Goal: Task Accomplishment & Management: Complete application form

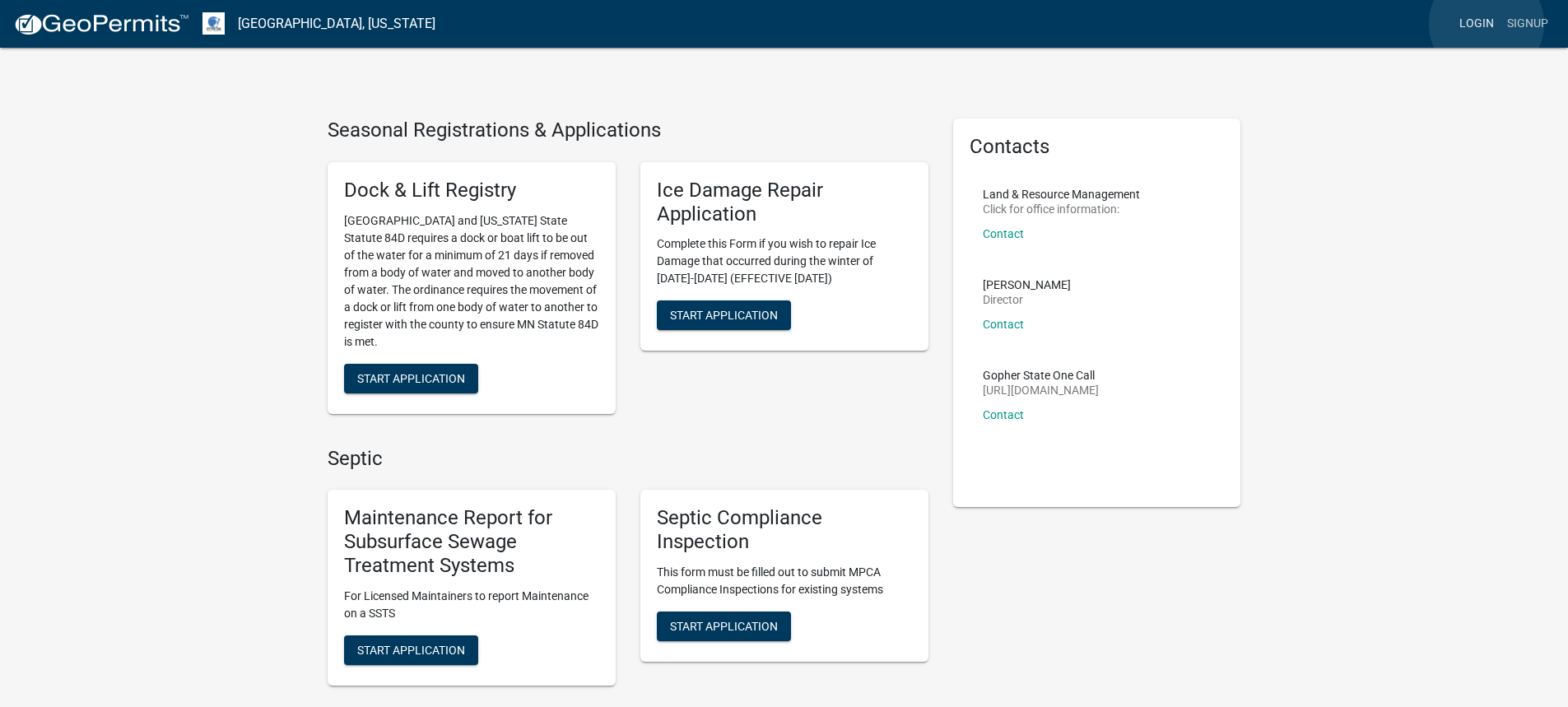
click at [1486, 24] on link "Login" at bounding box center [1477, 24] width 48 height 31
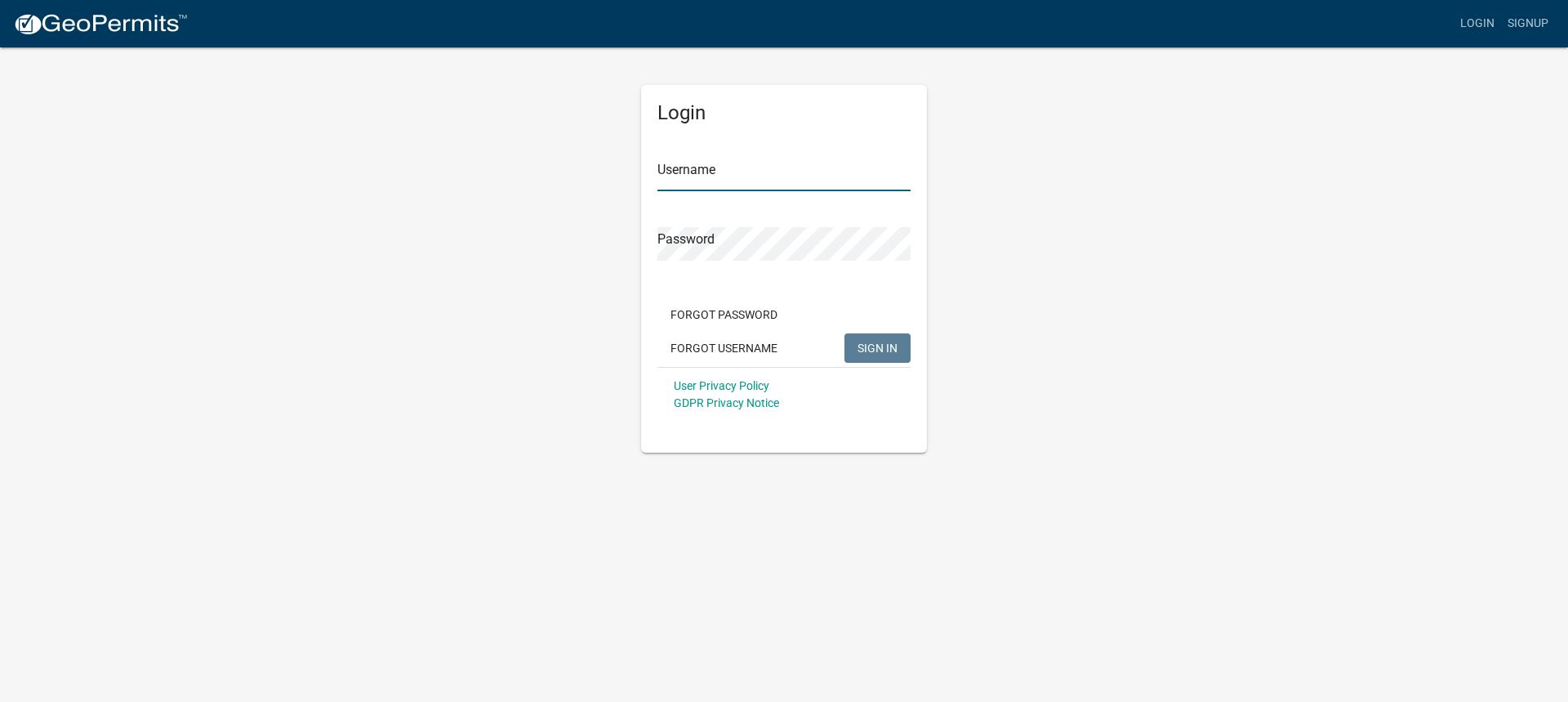
click at [751, 172] on input "Username" at bounding box center [784, 174] width 253 height 33
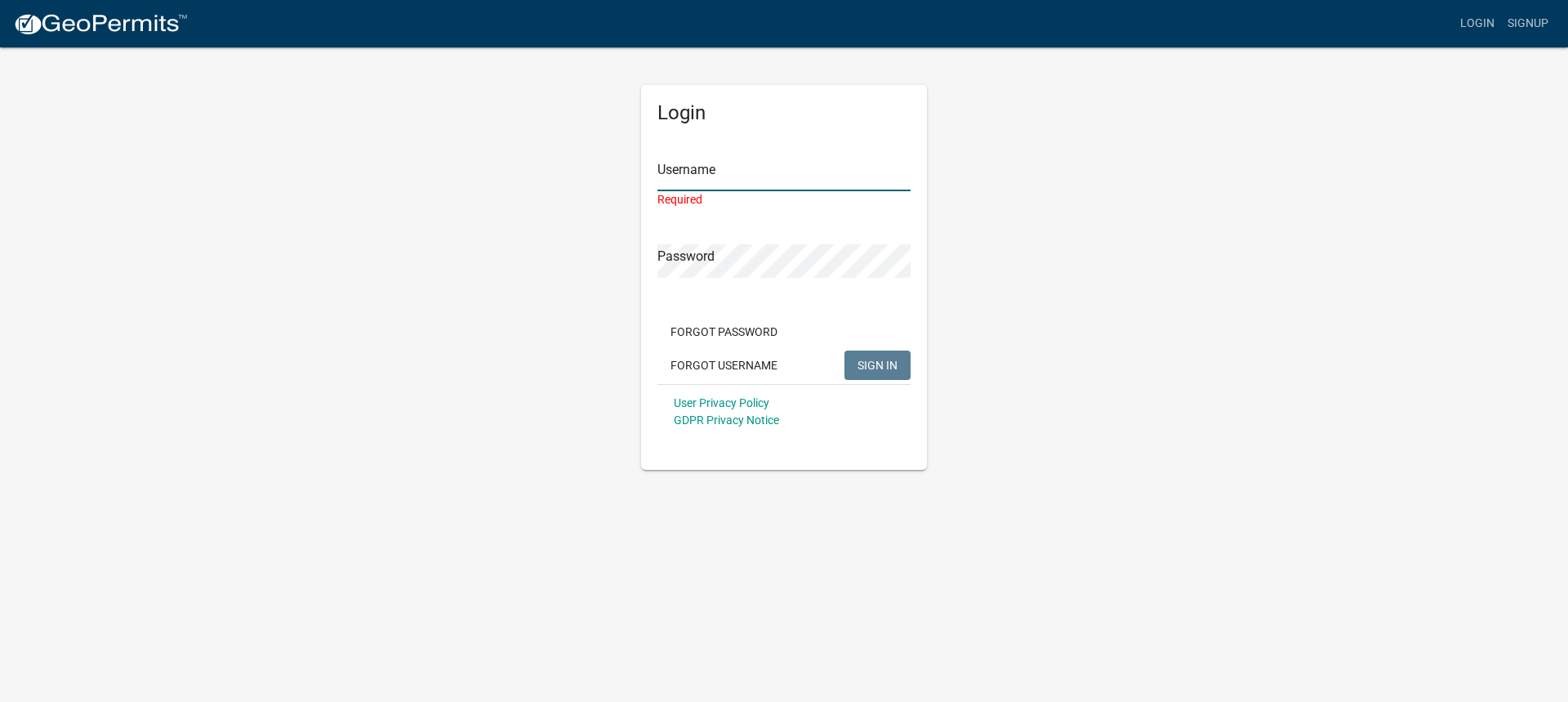
click at [702, 175] on input "Username" at bounding box center [784, 174] width 253 height 33
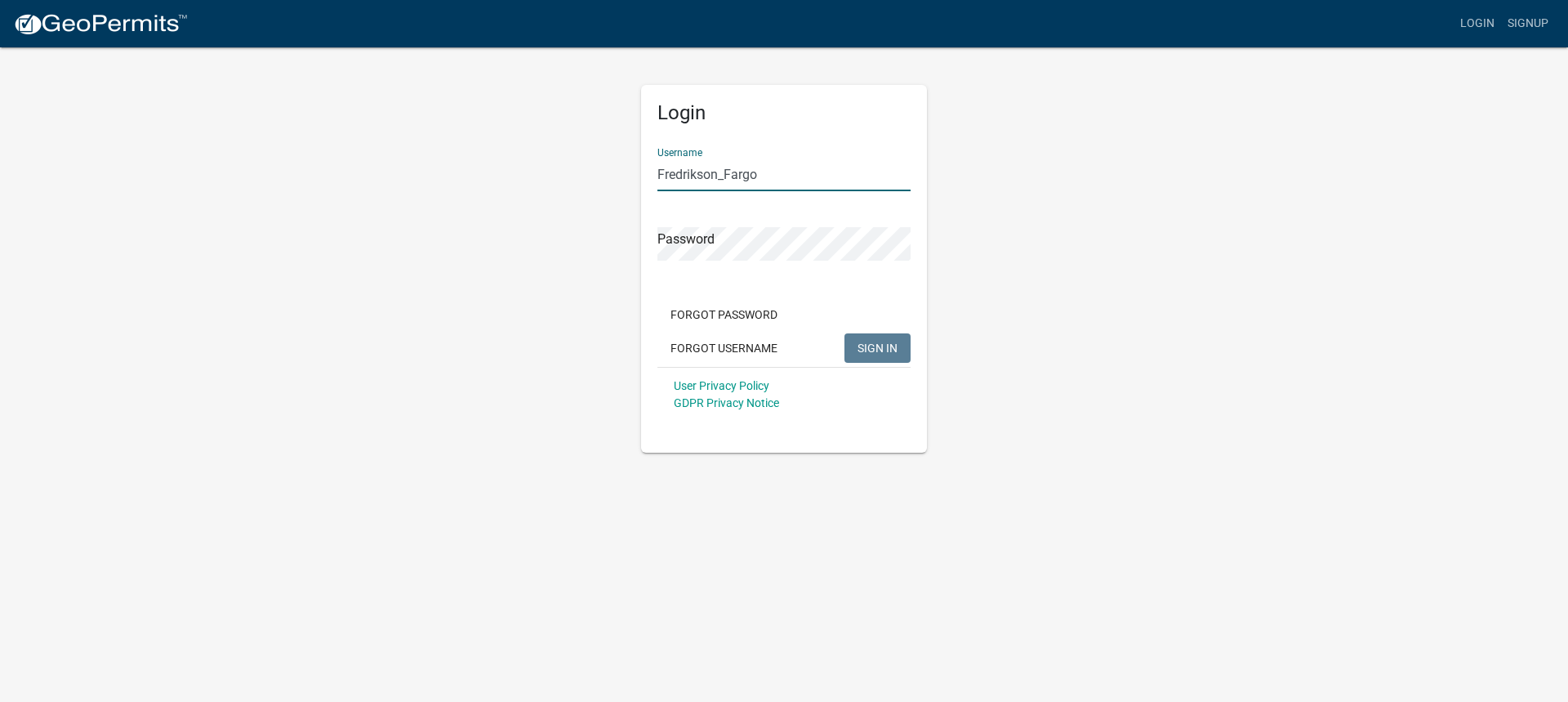
type input "Fredrikson_Fargo"
click at [892, 345] on span "SIGN IN" at bounding box center [878, 347] width 40 height 13
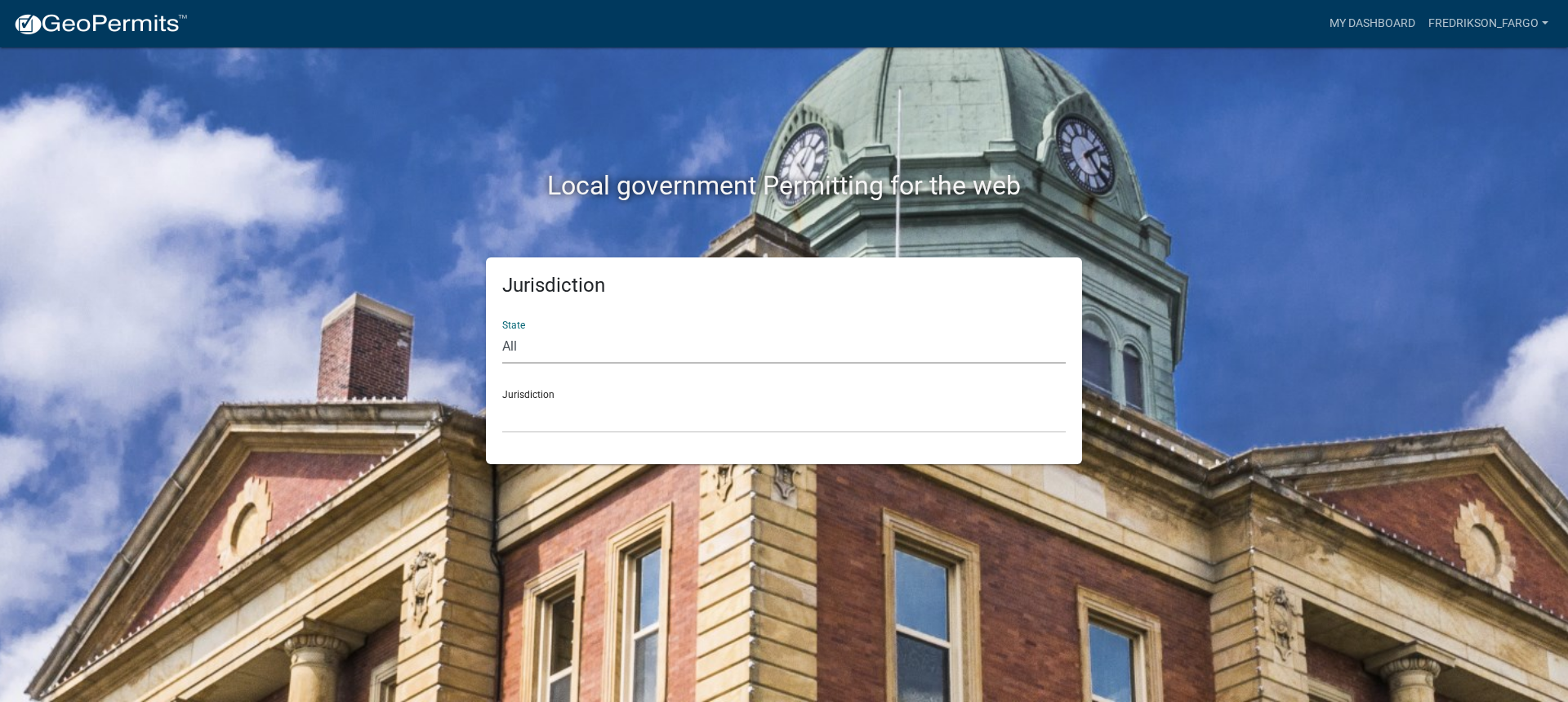
click at [527, 356] on select "All [US_STATE] [US_STATE] [US_STATE] [US_STATE] [US_STATE] [US_STATE] [US_STATE…" at bounding box center [784, 346] width 564 height 33
select select "[US_STATE]"
click at [502, 330] on select "All [US_STATE] [US_STATE] [US_STATE] [US_STATE] [US_STATE] [US_STATE] [US_STATE…" at bounding box center [784, 346] width 564 height 33
click at [541, 406] on select "[GEOGRAPHIC_DATA], [US_STATE] [GEOGRAPHIC_DATA], [US_STATE] [GEOGRAPHIC_DATA], …" at bounding box center [784, 416] width 564 height 33
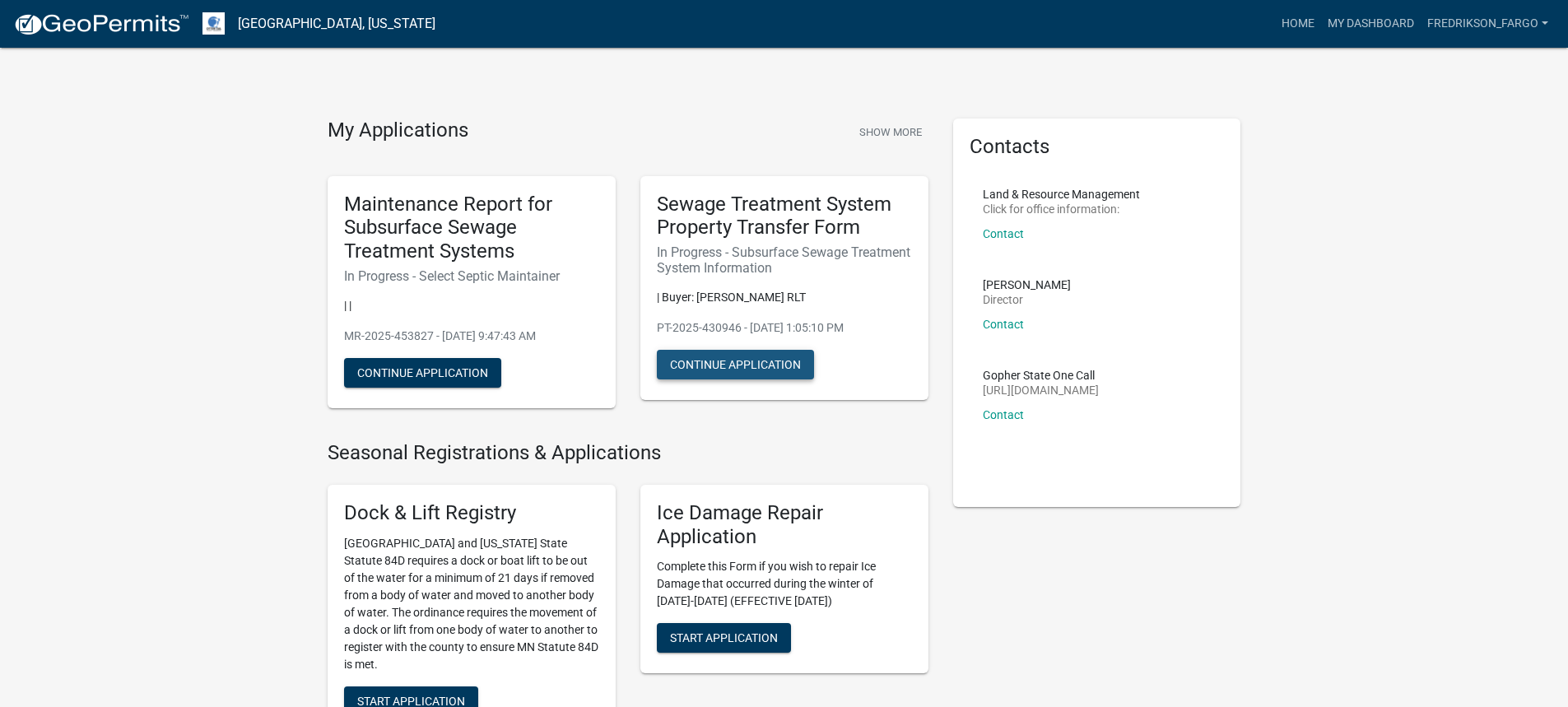
click at [783, 365] on button "Continue Application" at bounding box center [735, 364] width 157 height 30
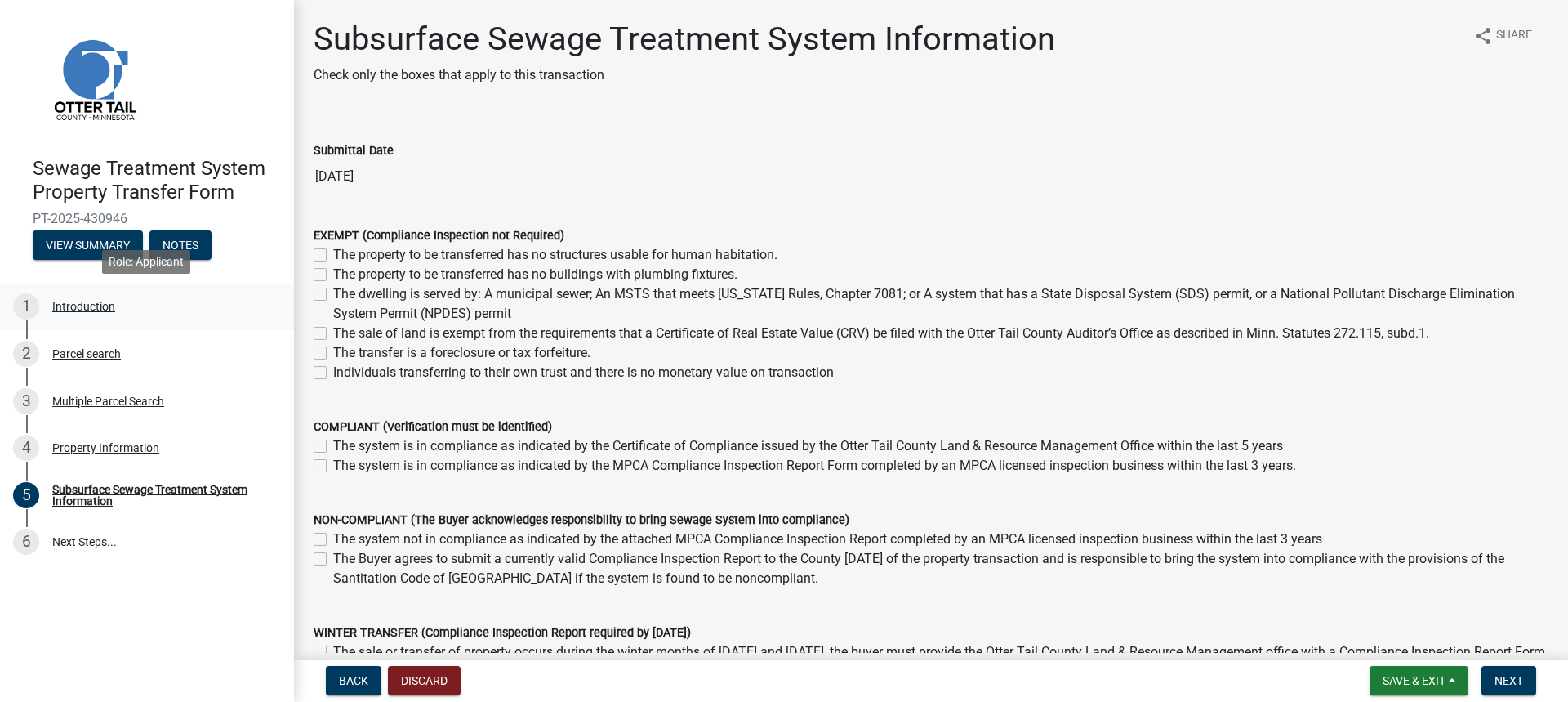
click at [82, 300] on div "Introduction" at bounding box center [84, 306] width 63 height 11
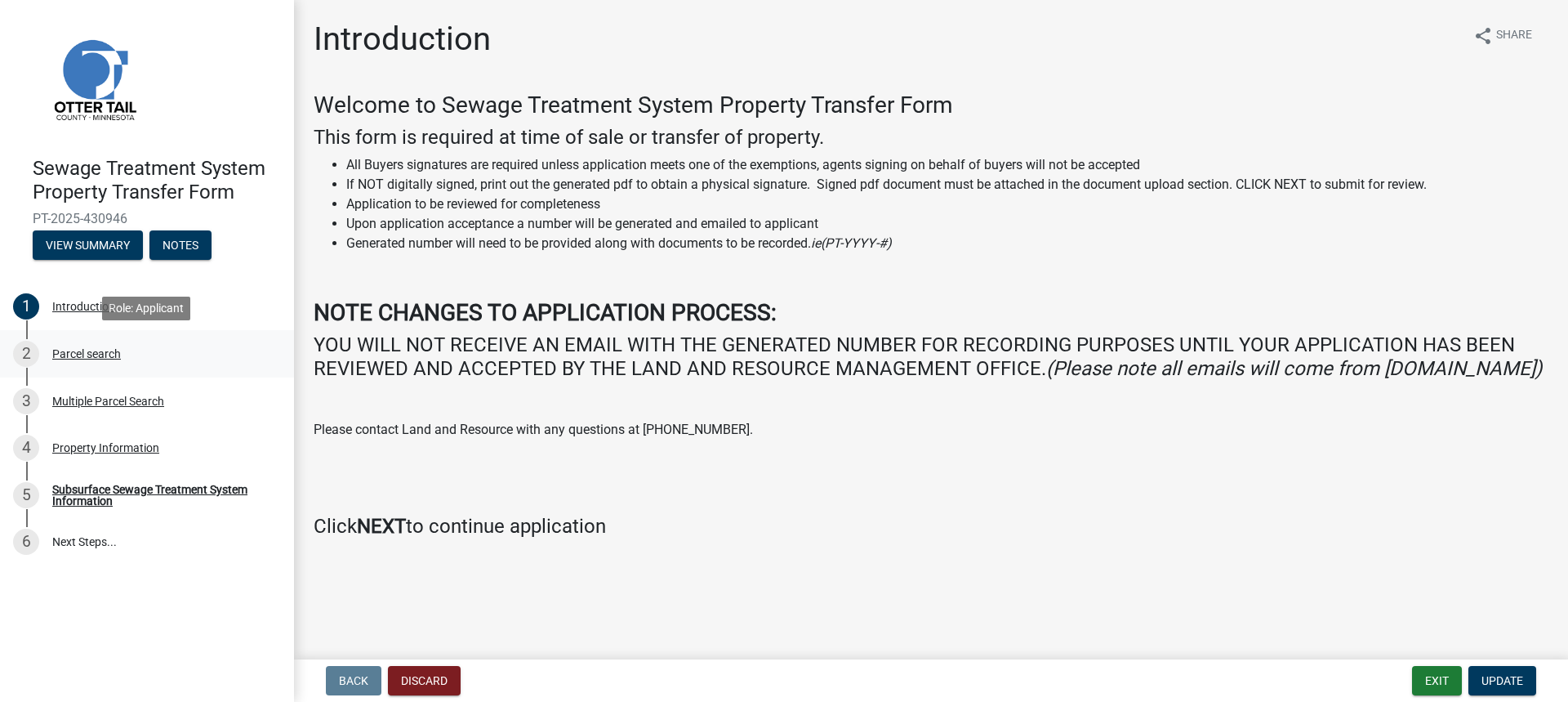
click at [88, 357] on div "Parcel search" at bounding box center [87, 354] width 69 height 11
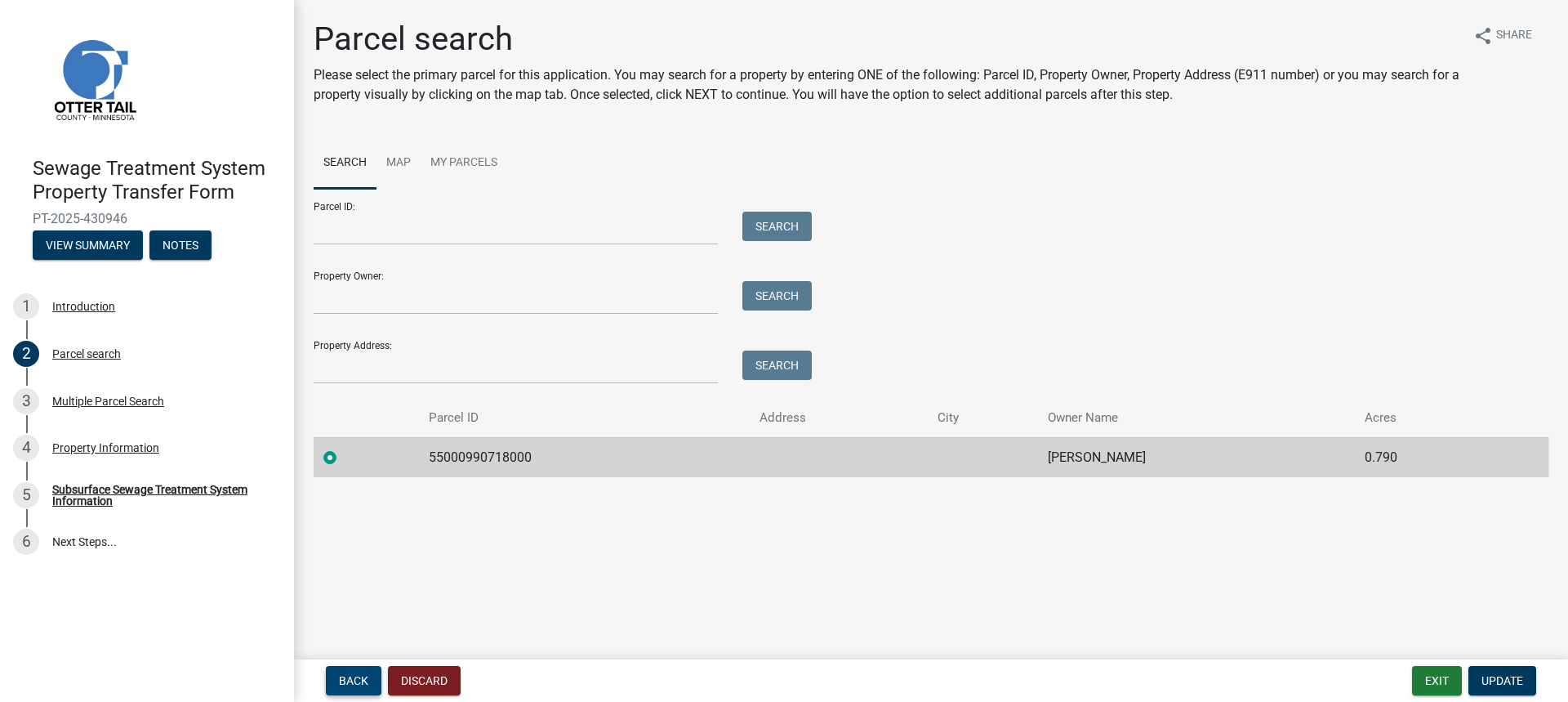
click at [339, 679] on span "Back" at bounding box center [354, 681] width 30 height 13
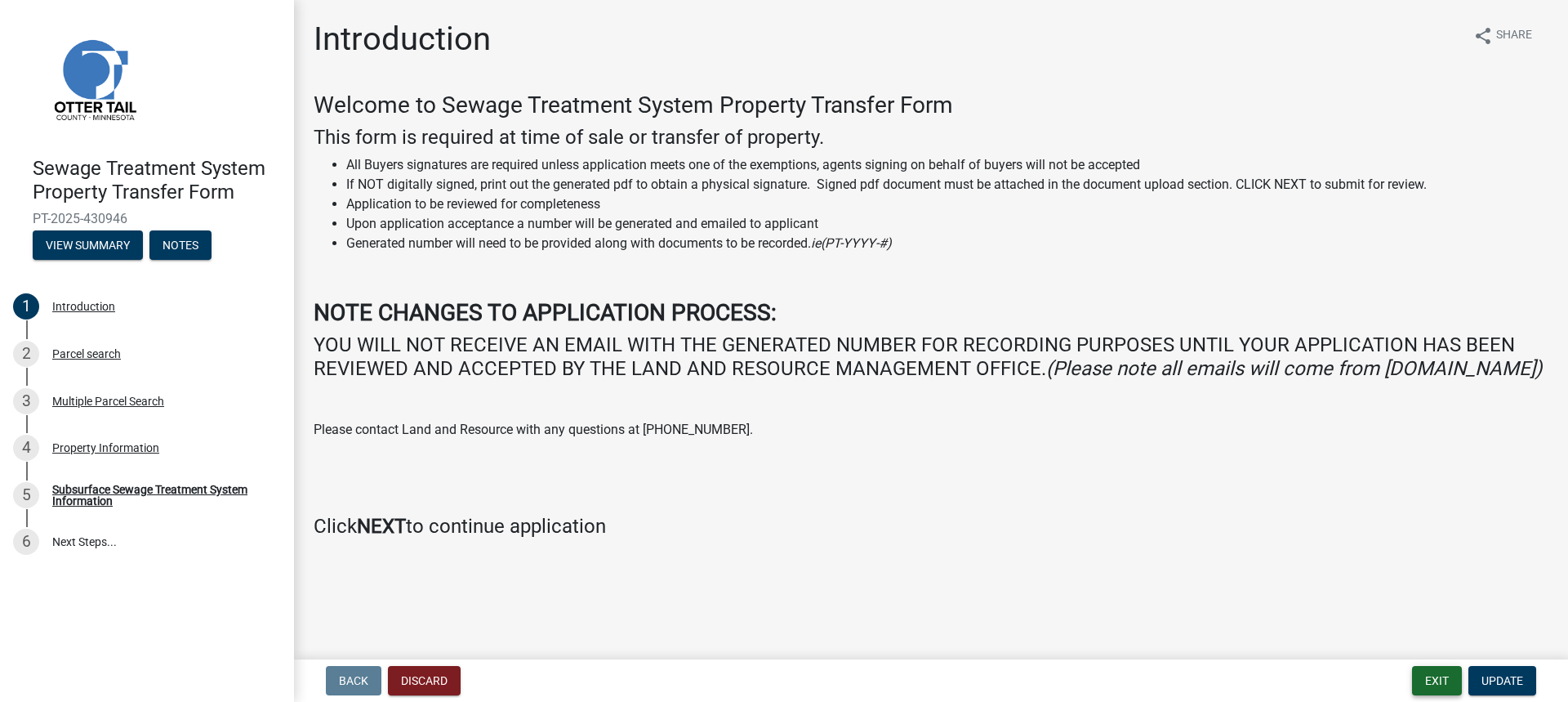
drag, startPoint x: 1431, startPoint y: 662, endPoint x: 1423, endPoint y: 669, distance: 10.6
click at [1424, 668] on nav "Back Discard Exit Update" at bounding box center [931, 681] width 1274 height 42
click at [1423, 672] on button "Exit" at bounding box center [1437, 680] width 50 height 30
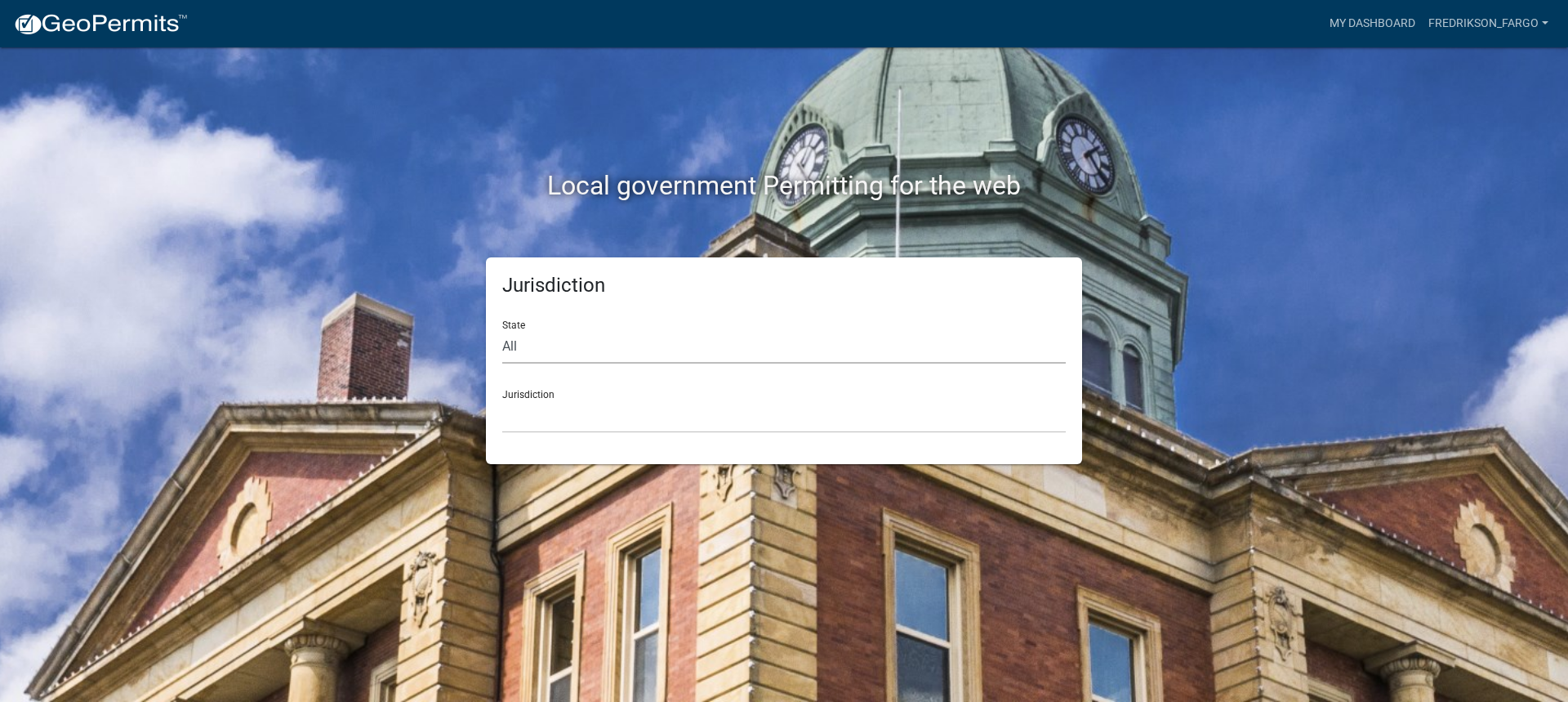
click at [592, 353] on select "All [US_STATE] [US_STATE] [US_STATE] [US_STATE] [US_STATE] [US_STATE] [US_STATE…" at bounding box center [784, 346] width 564 height 33
select select "[US_STATE]"
click at [502, 330] on select "All [US_STATE] [US_STATE] [US_STATE] [US_STATE] [US_STATE] [US_STATE] [US_STATE…" at bounding box center [784, 346] width 564 height 33
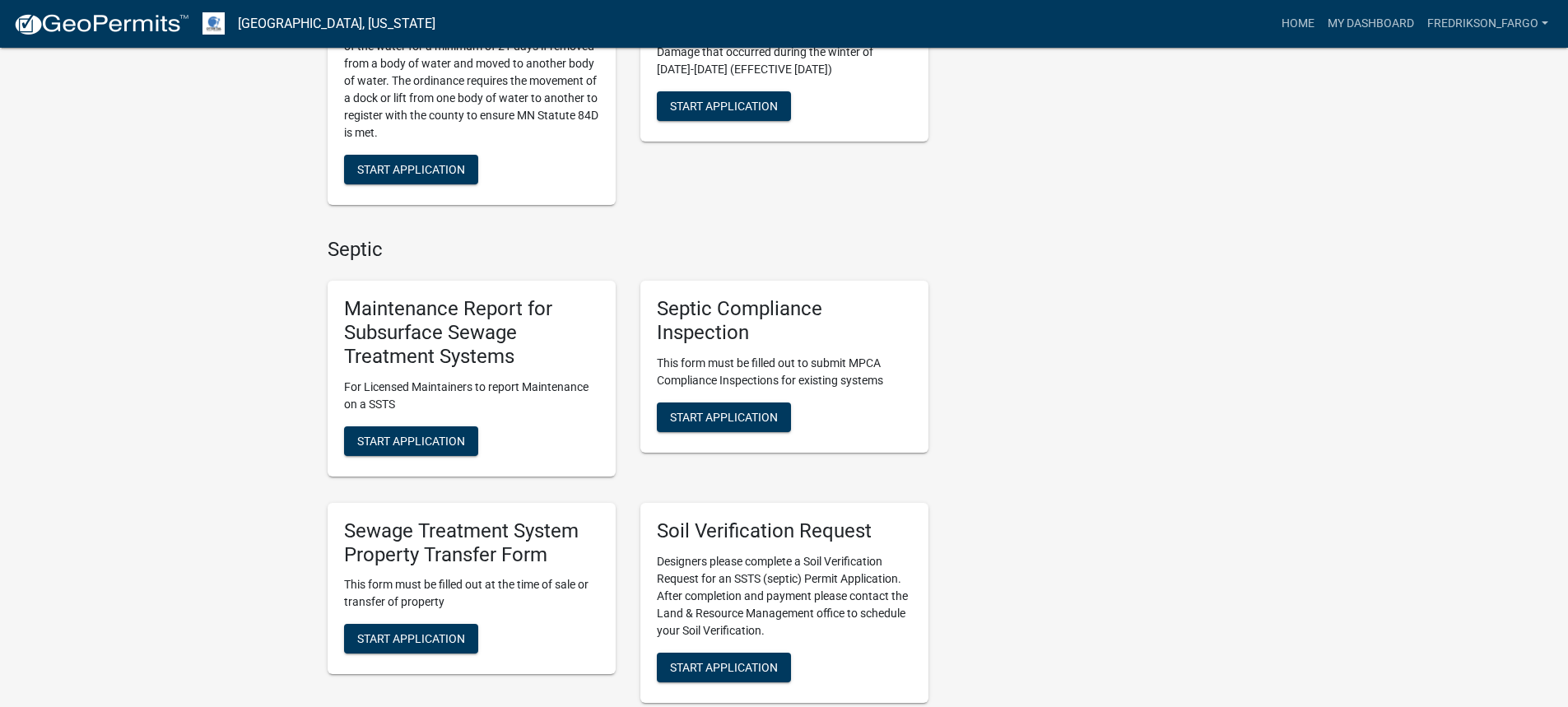
scroll to position [576, 0]
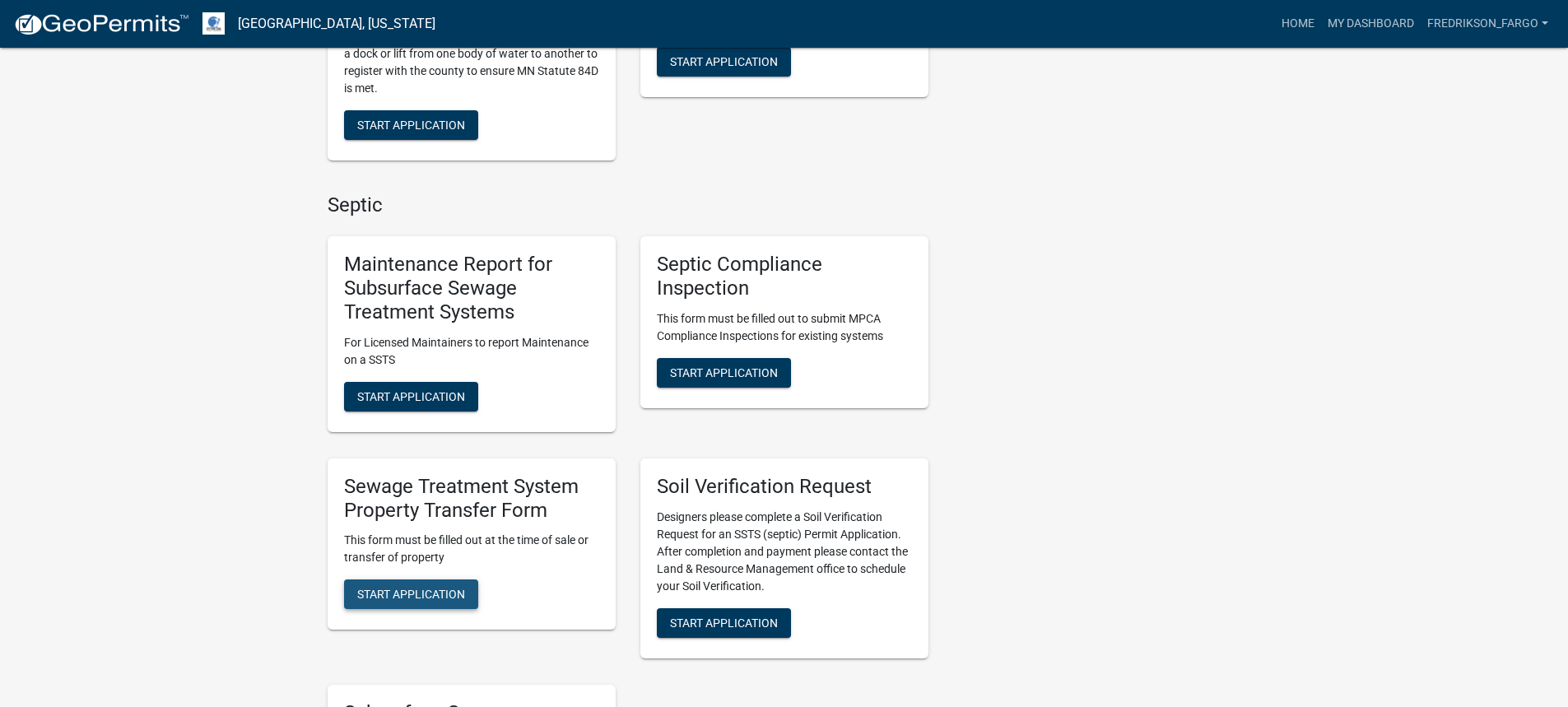
click at [420, 589] on span "Start Application" at bounding box center [411, 594] width 108 height 13
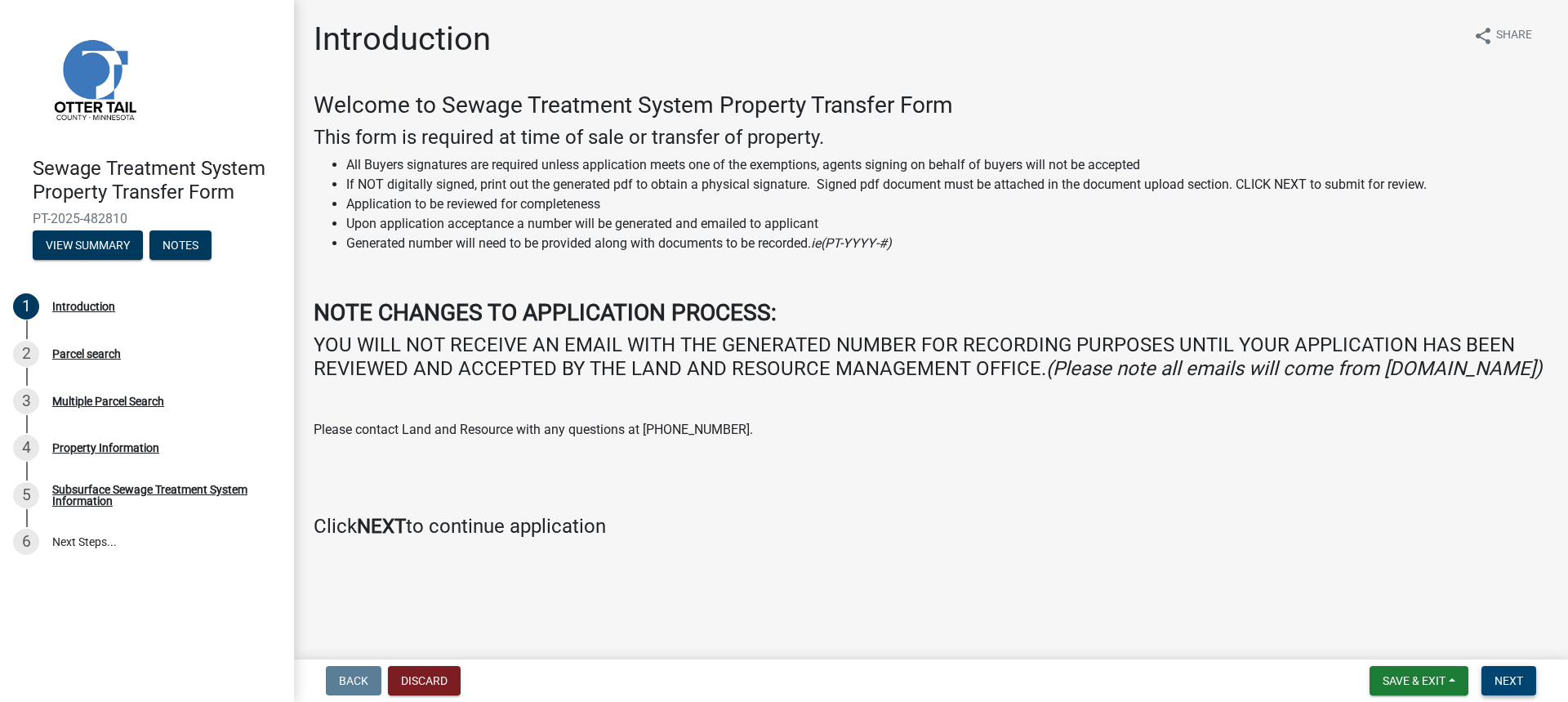
click at [1527, 682] on button "Next" at bounding box center [1509, 680] width 54 height 30
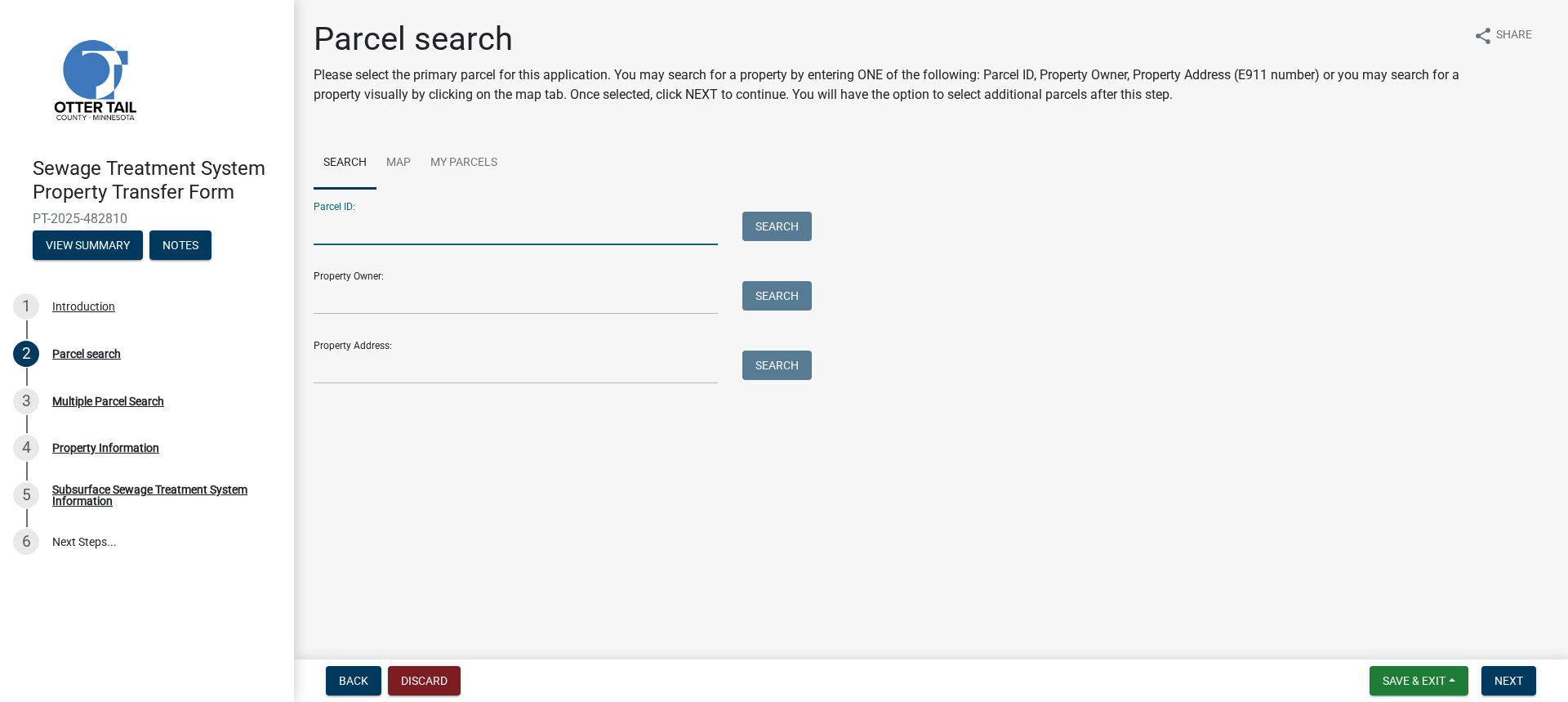
click at [511, 234] on input "Parcel ID:" at bounding box center [515, 228] width 404 height 33
type input "22.000.99.0674.000"
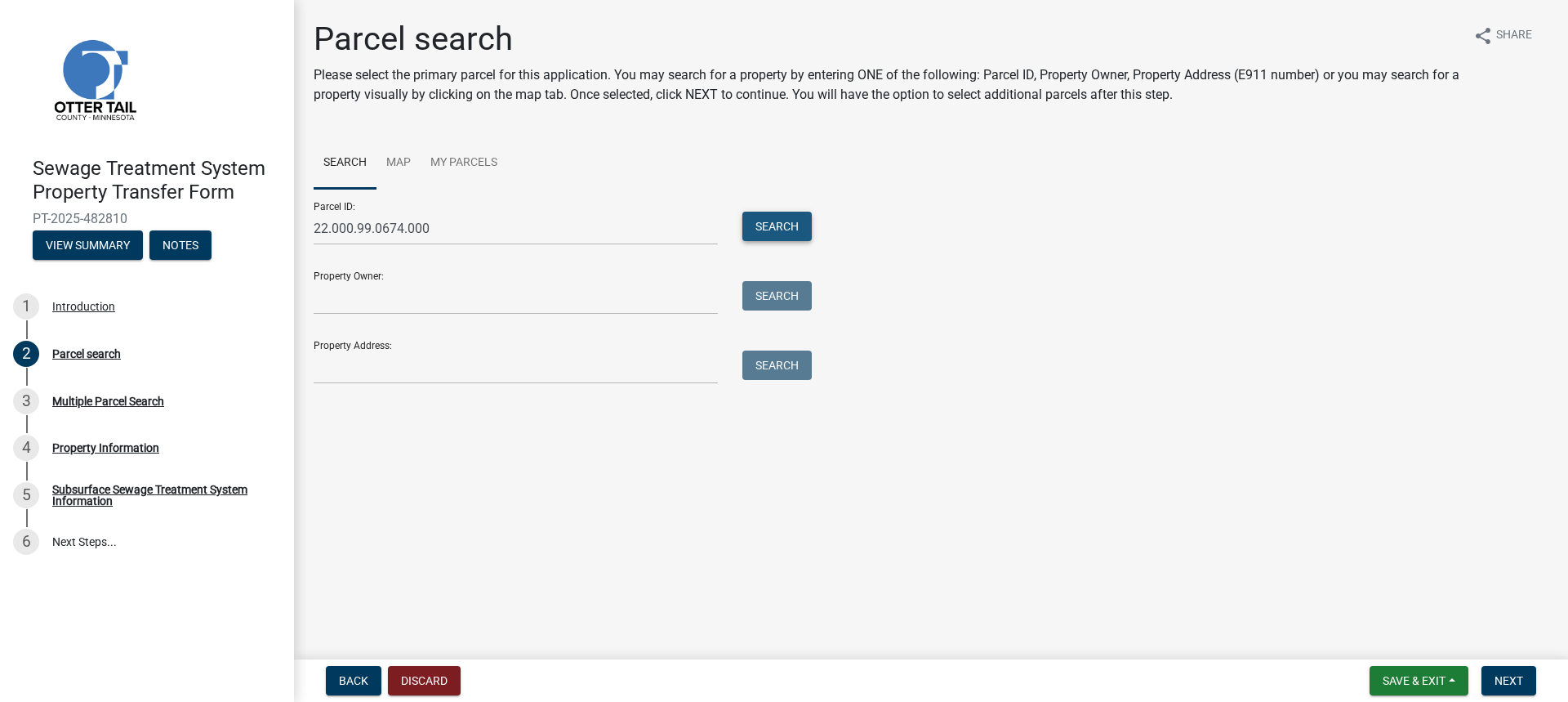
click at [774, 238] on button "Search" at bounding box center [777, 226] width 70 height 30
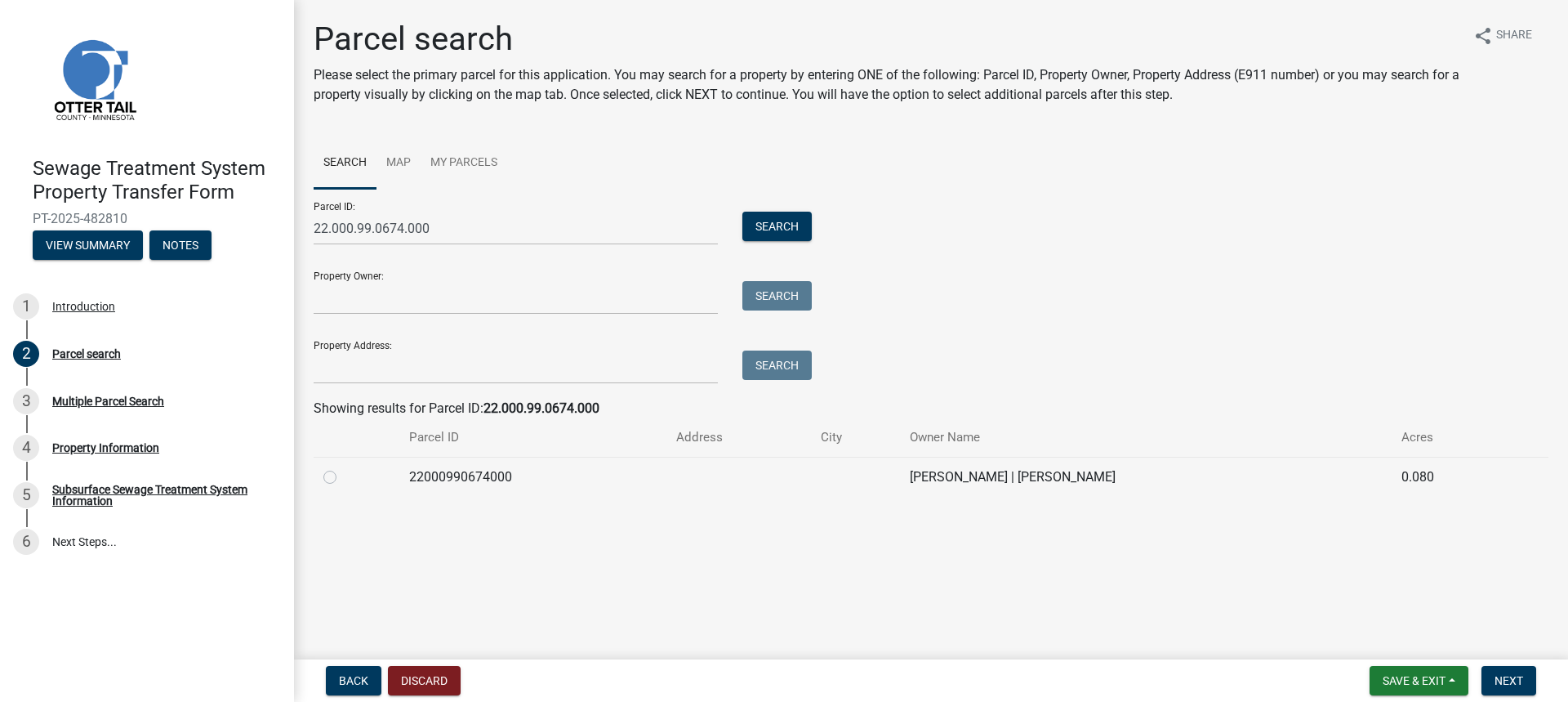
click at [343, 468] on label at bounding box center [343, 468] width 0 height 0
click at [343, 475] on input "radio" at bounding box center [348, 472] width 11 height 11
radio input "true"
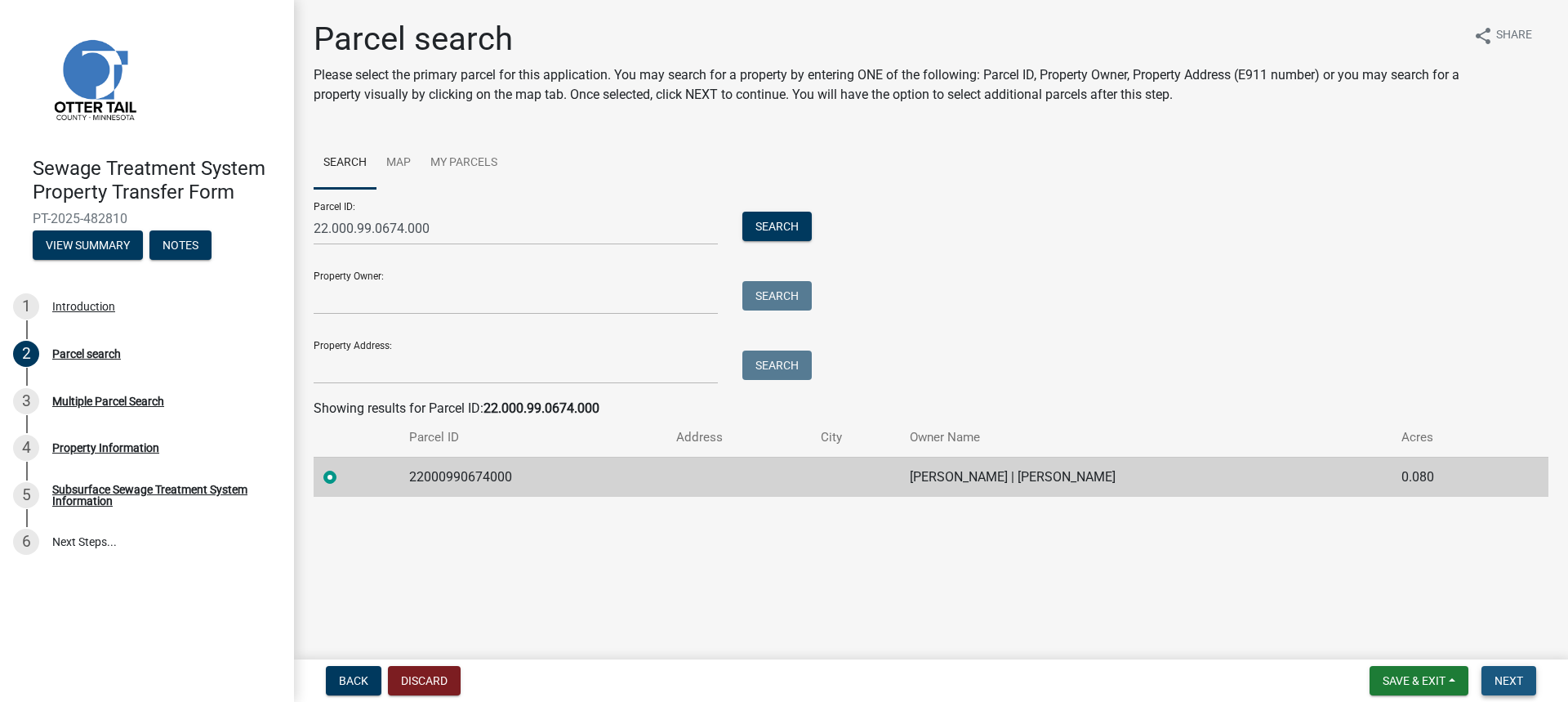
click at [1518, 679] on span "Next" at bounding box center [1510, 681] width 29 height 13
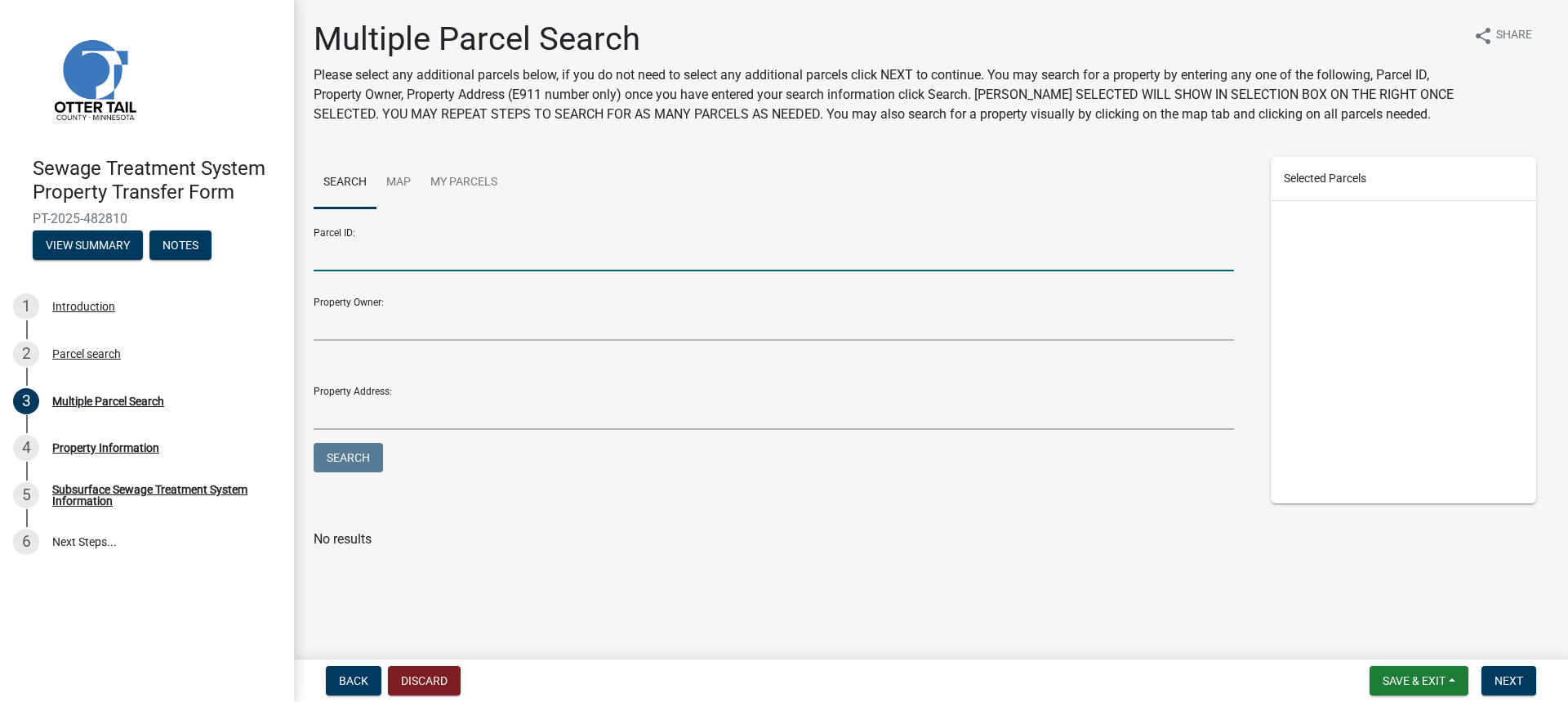
click at [531, 260] on input "Parcel ID:" at bounding box center [773, 254] width 921 height 33
type input "22.000.99.0750.000"
click at [345, 449] on button "Search" at bounding box center [348, 457] width 70 height 30
drag, startPoint x: 445, startPoint y: 257, endPoint x: 257, endPoint y: 233, distance: 189.5
click at [257, 233] on div "Sewage Treatment System Property Transfer Form PT-2025-482810 View Summary Note…" at bounding box center [784, 351] width 1568 height 702
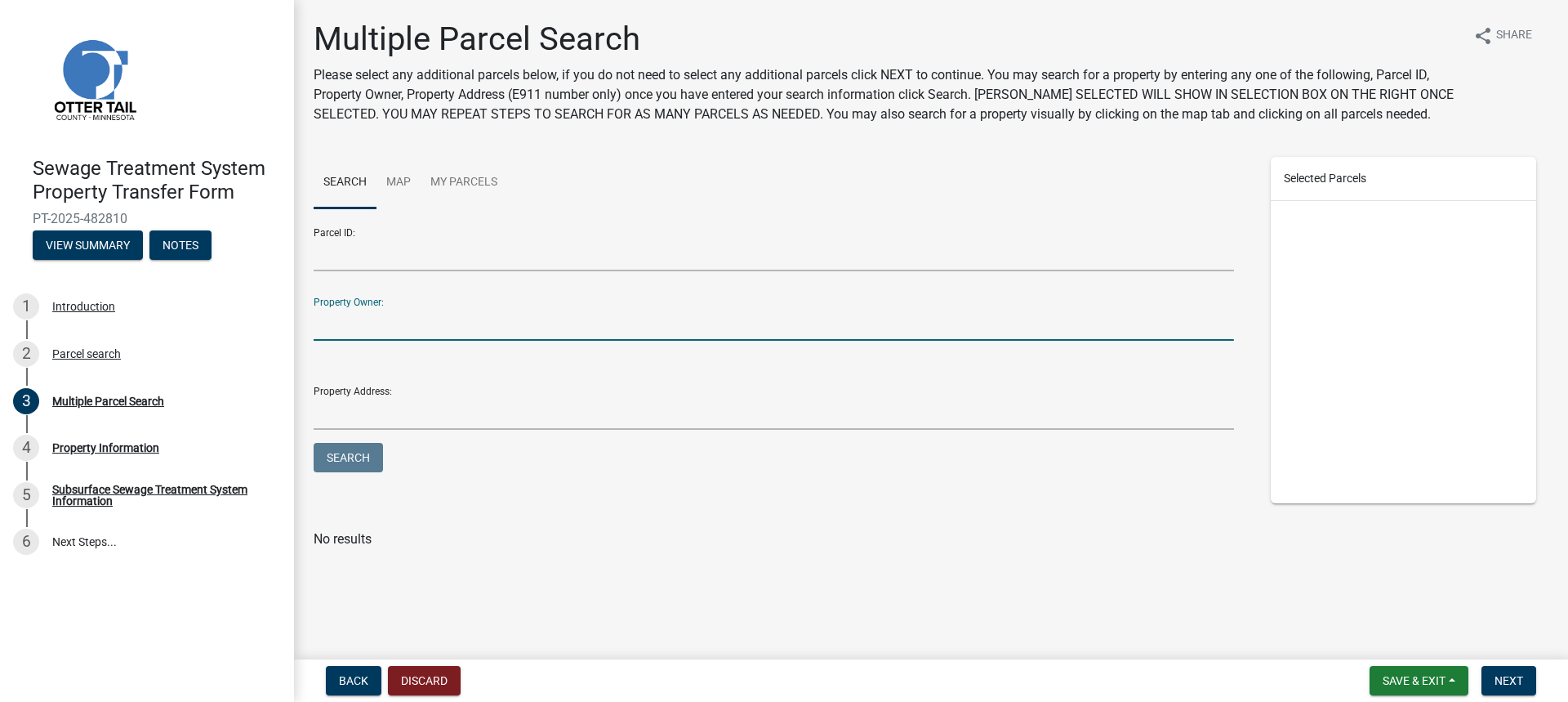
click at [337, 314] on input "Property Owner:" at bounding box center [773, 323] width 921 height 33
type input "[PERSON_NAME]"
click at [314, 443] on button "Search" at bounding box center [348, 457] width 70 height 30
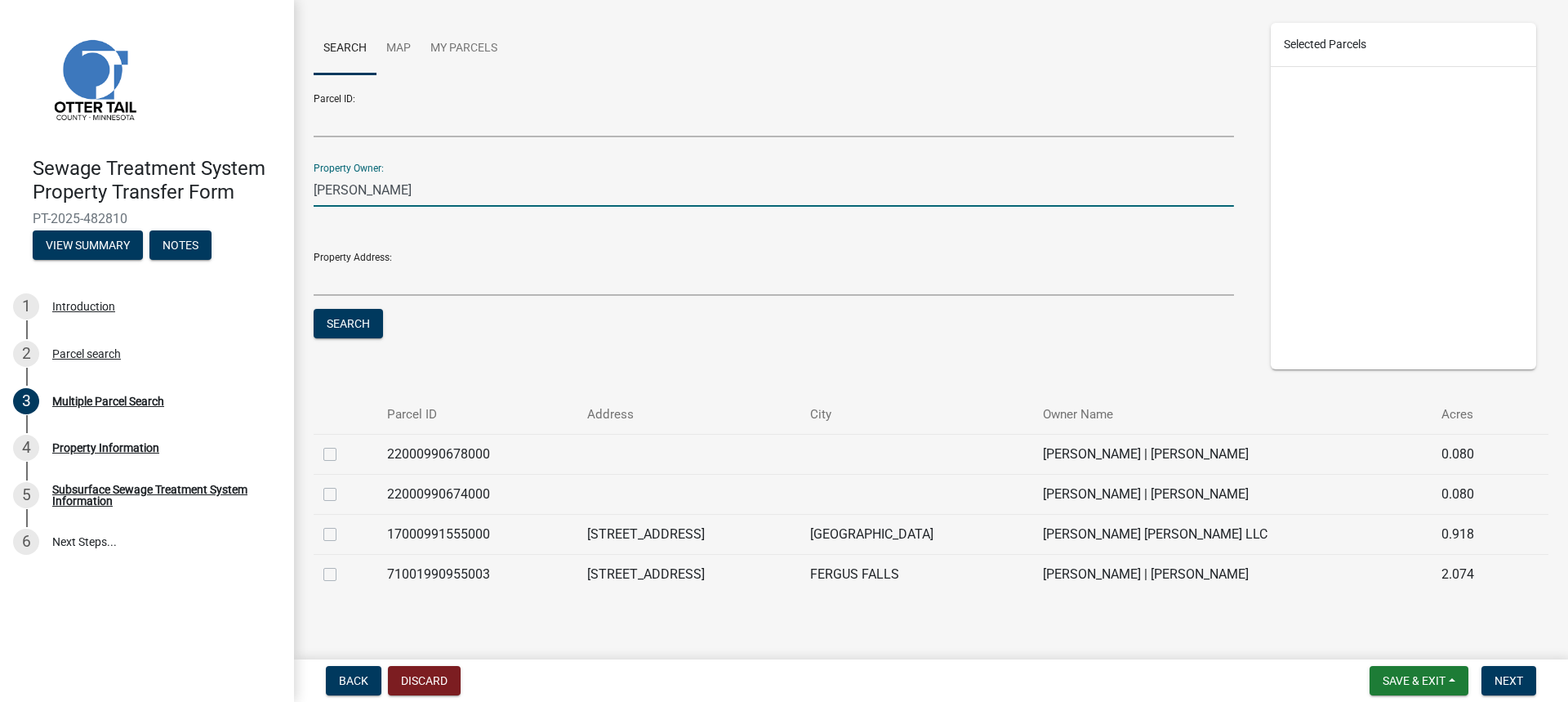
scroll to position [152, 0]
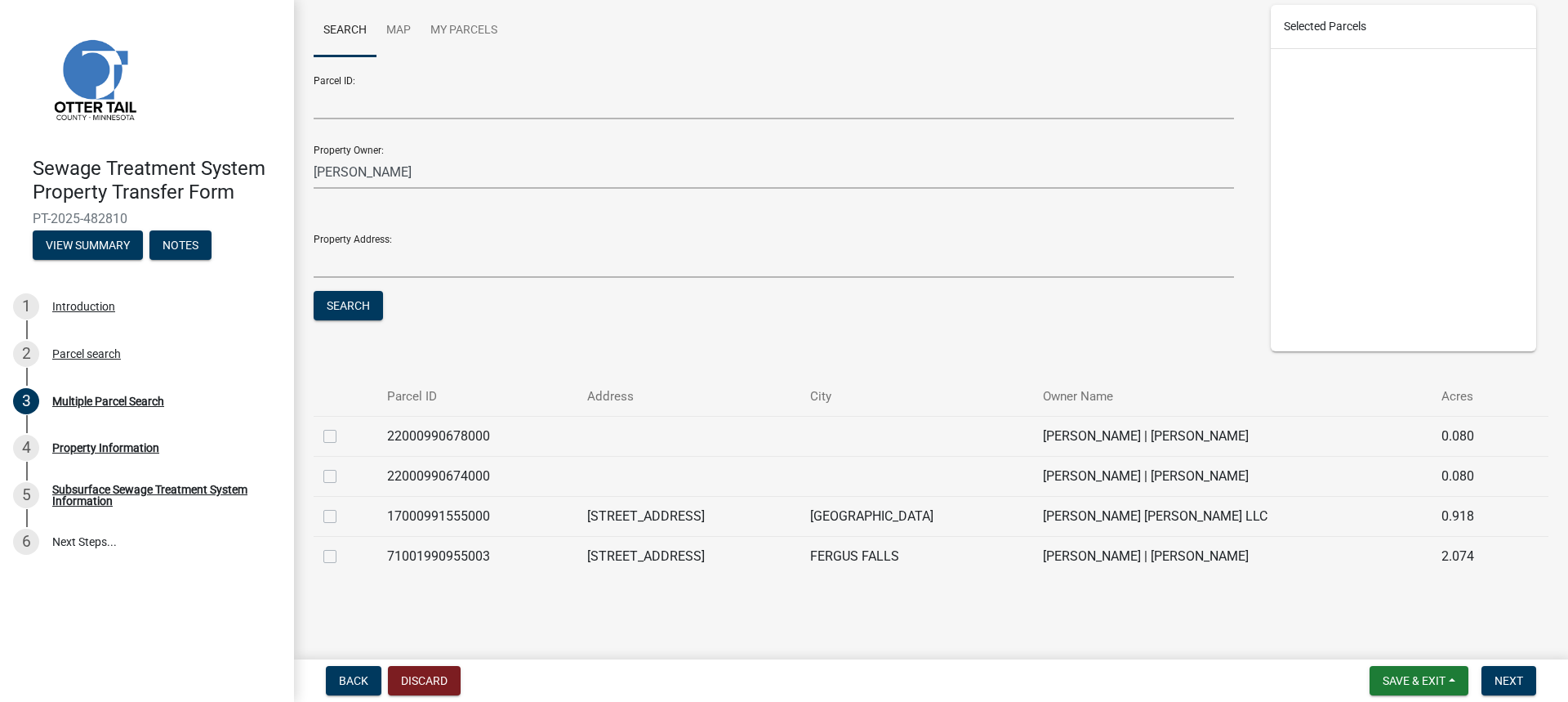
click at [343, 427] on label at bounding box center [343, 427] width 0 height 0
click at [343, 437] on input "checkbox" at bounding box center [348, 431] width 11 height 11
checkbox input "true"
click at [1509, 684] on span "Next" at bounding box center [1510, 681] width 29 height 13
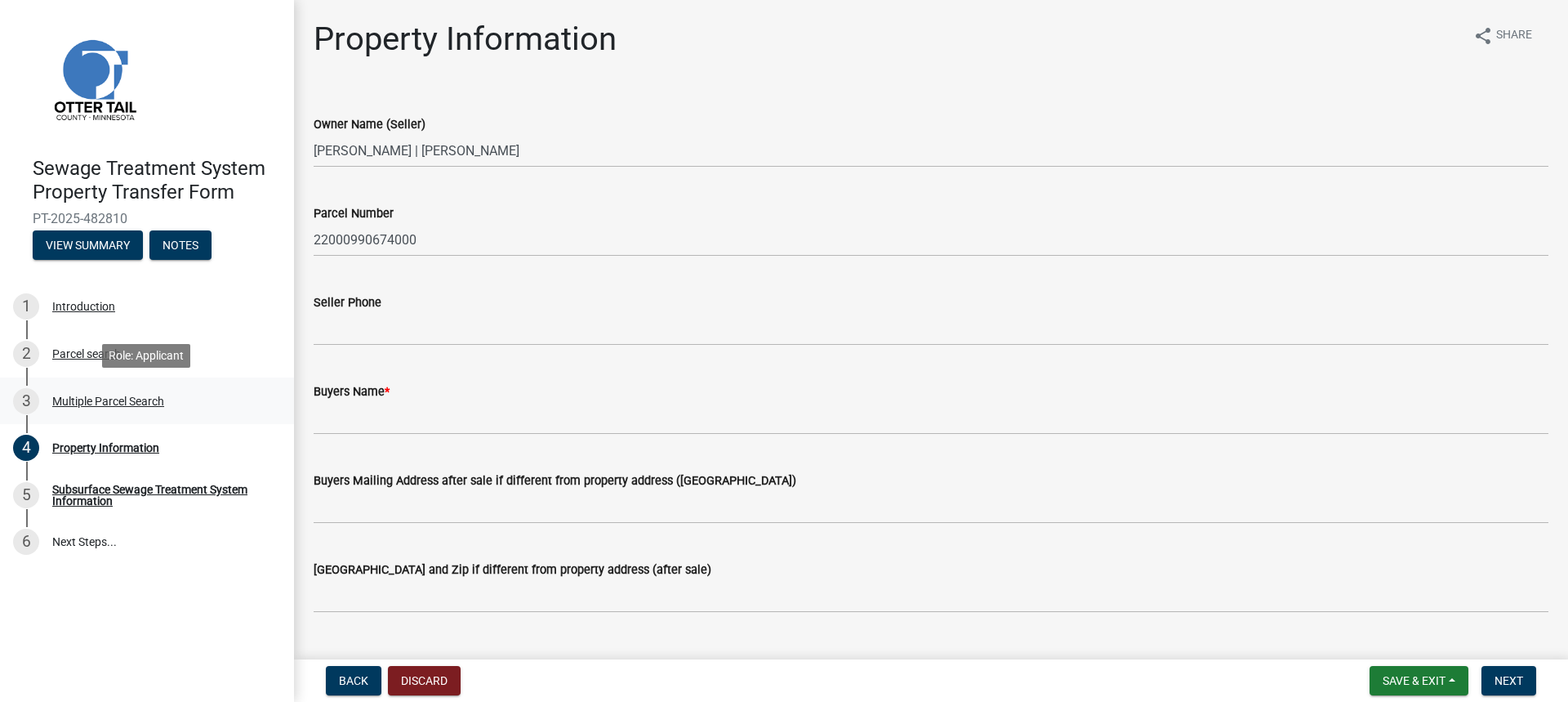
click at [81, 399] on div "Multiple Parcel Search" at bounding box center [108, 402] width 112 height 11
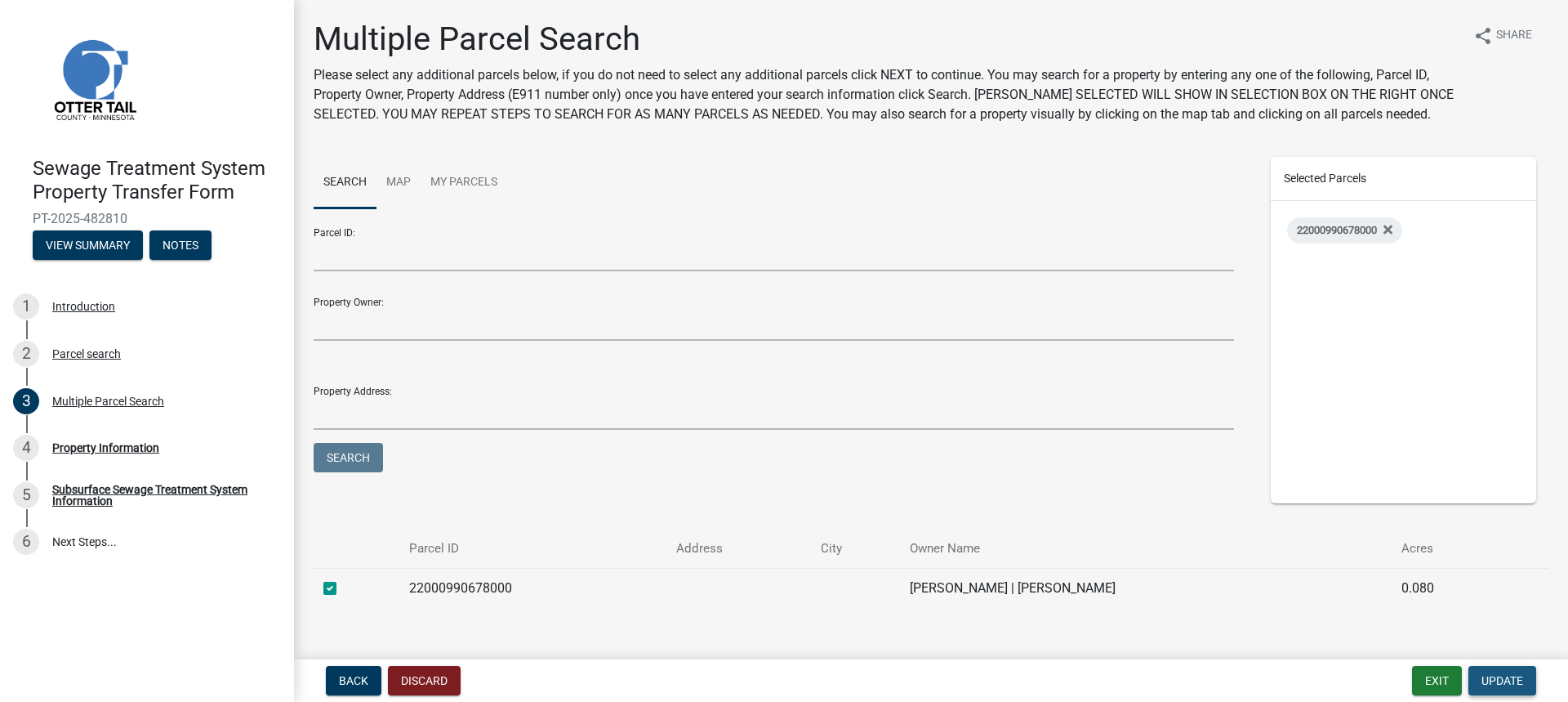
click at [1511, 674] on span "Update" at bounding box center [1503, 681] width 42 height 13
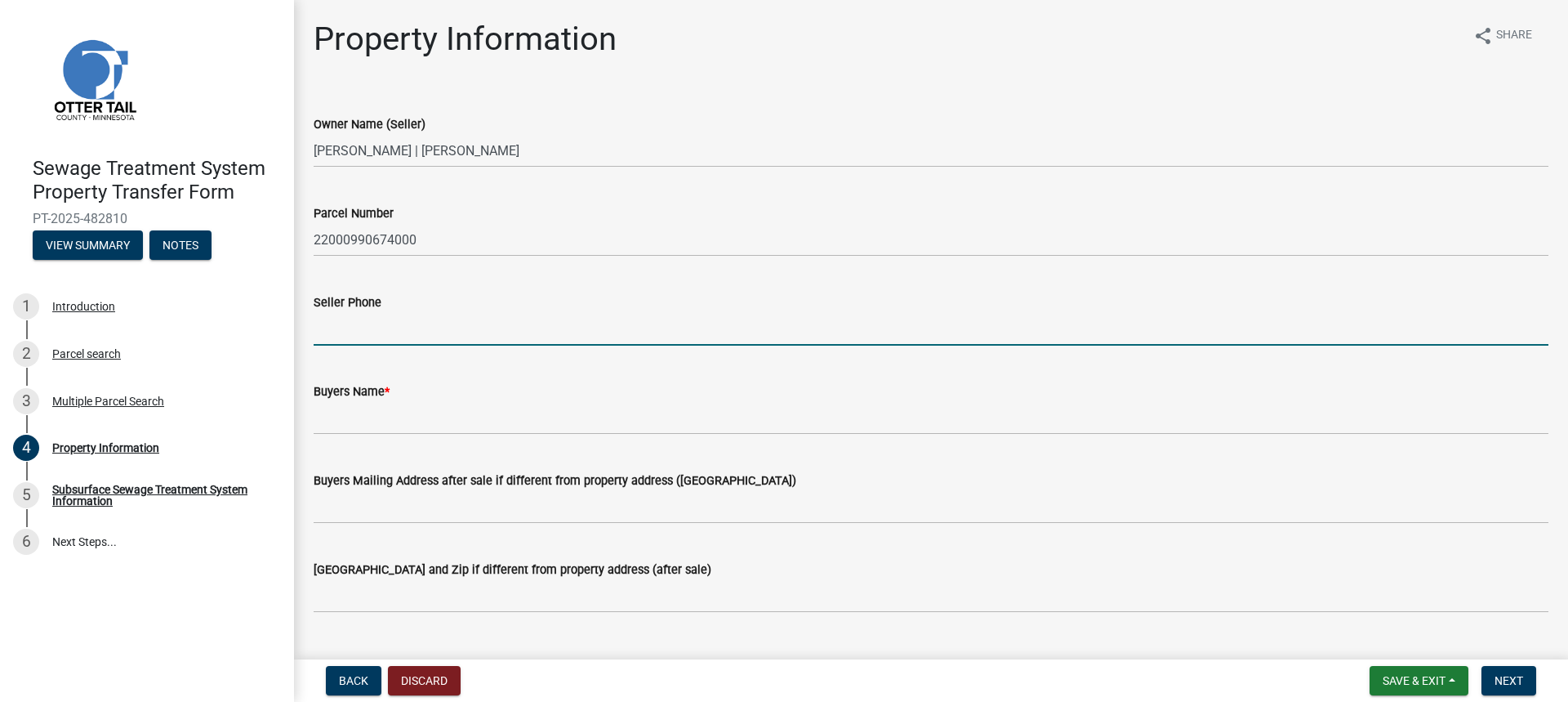
click at [403, 327] on input "Seller Phone" at bounding box center [931, 328] width 1235 height 33
type input "[PHONE_NUMBER]"
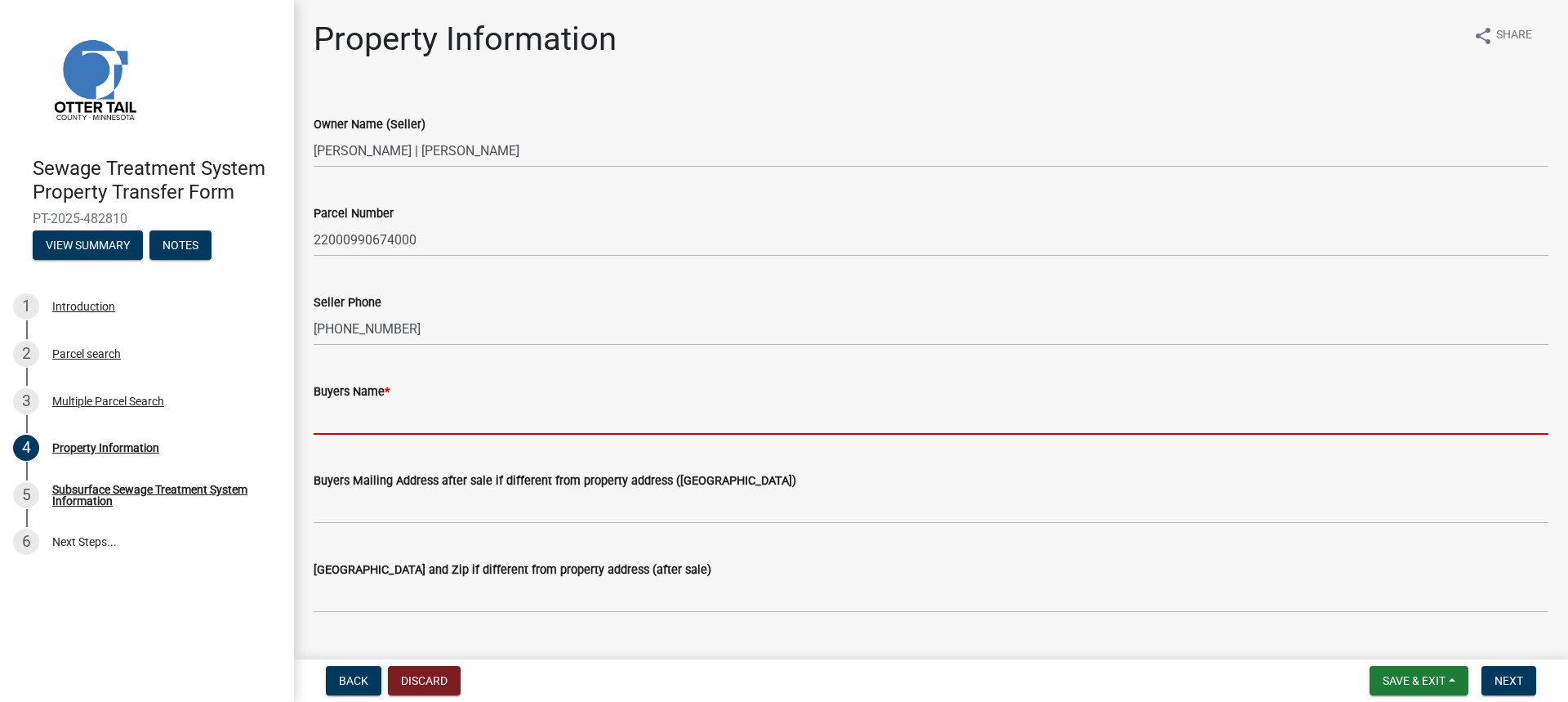
click at [353, 422] on input "Buyers Name *" at bounding box center [931, 418] width 1235 height 33
click at [347, 412] on input "Buyers Name *" at bounding box center [931, 418] width 1235 height 33
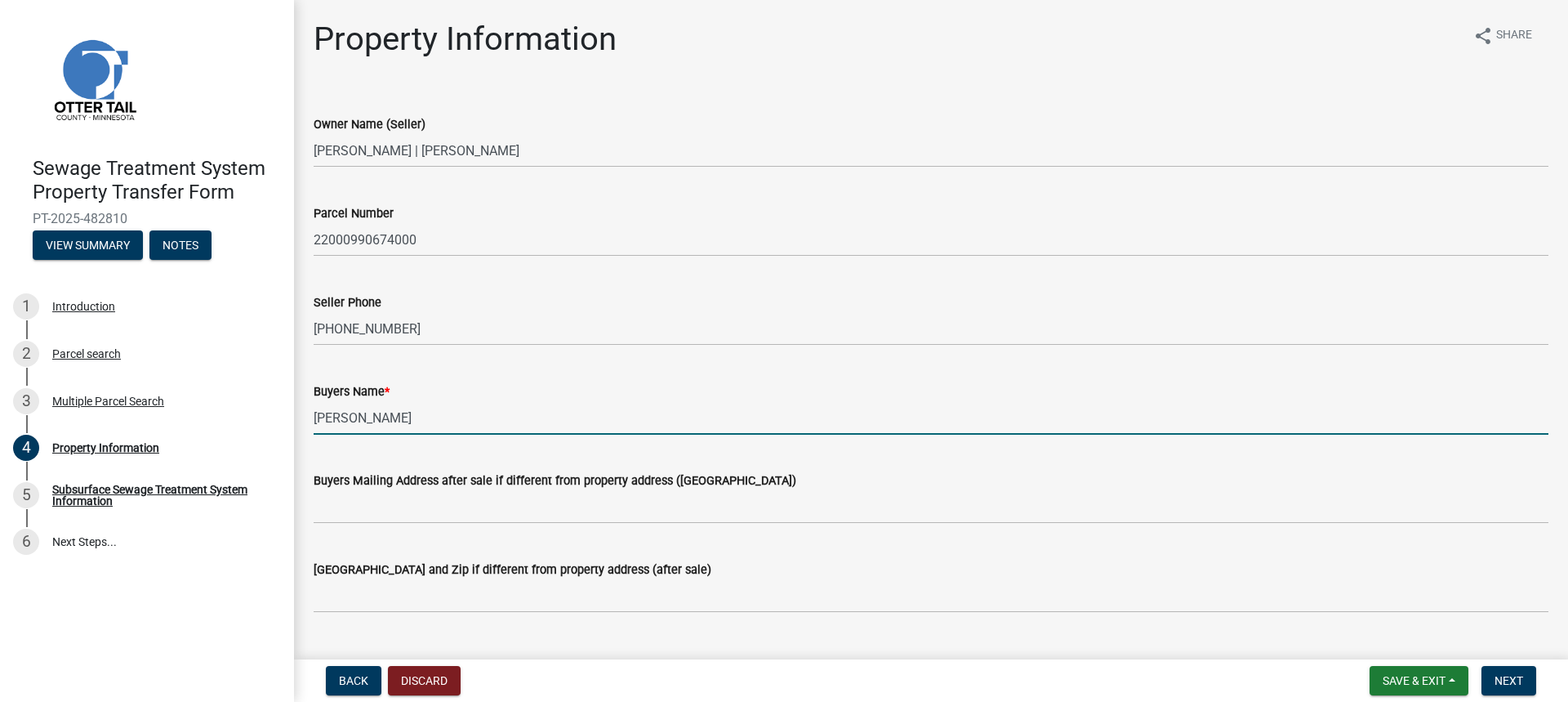
type input "[PERSON_NAME]"
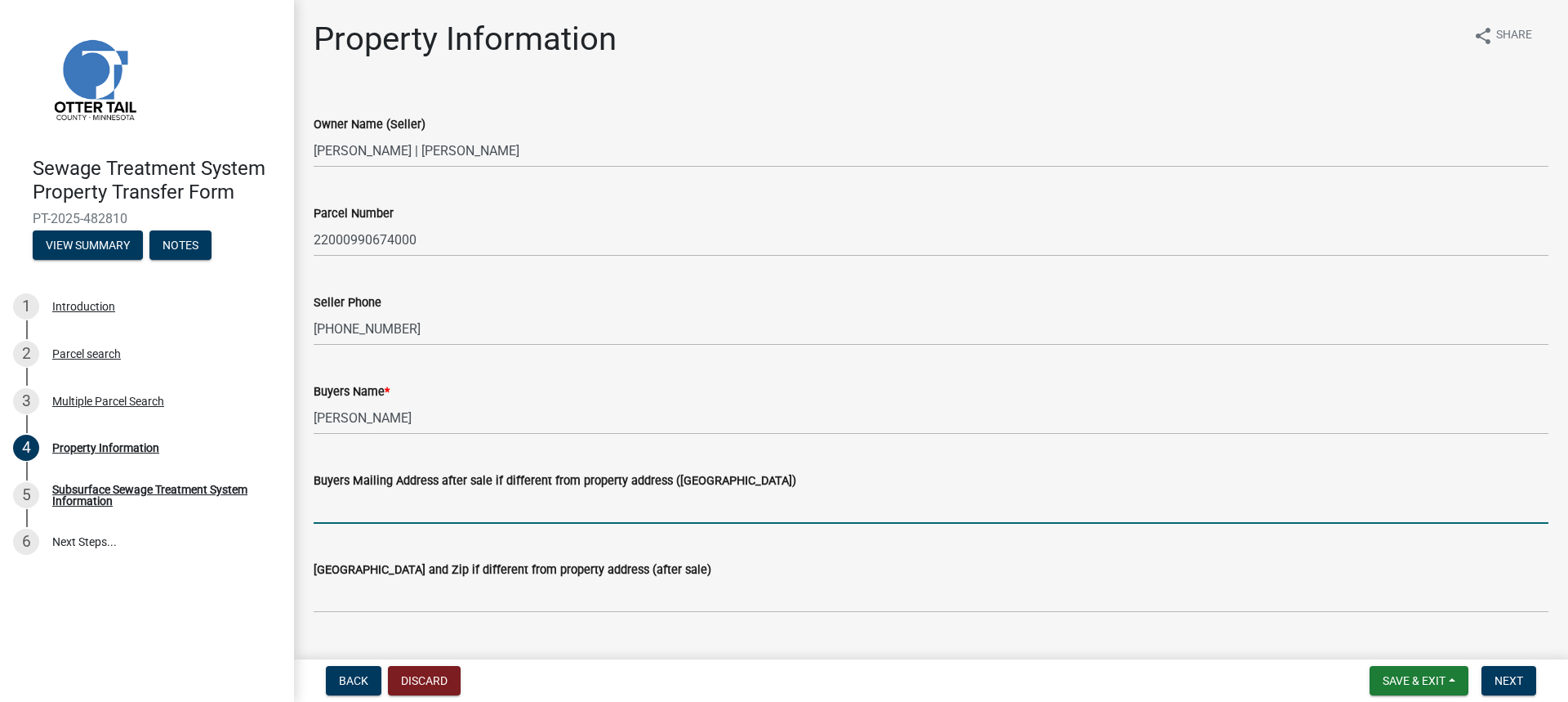
click at [374, 504] on input "Buyers Mailing Address after sale if different from property address ([GEOGRAPH…" at bounding box center [931, 507] width 1235 height 33
type input "[STREET_ADDRESS]"
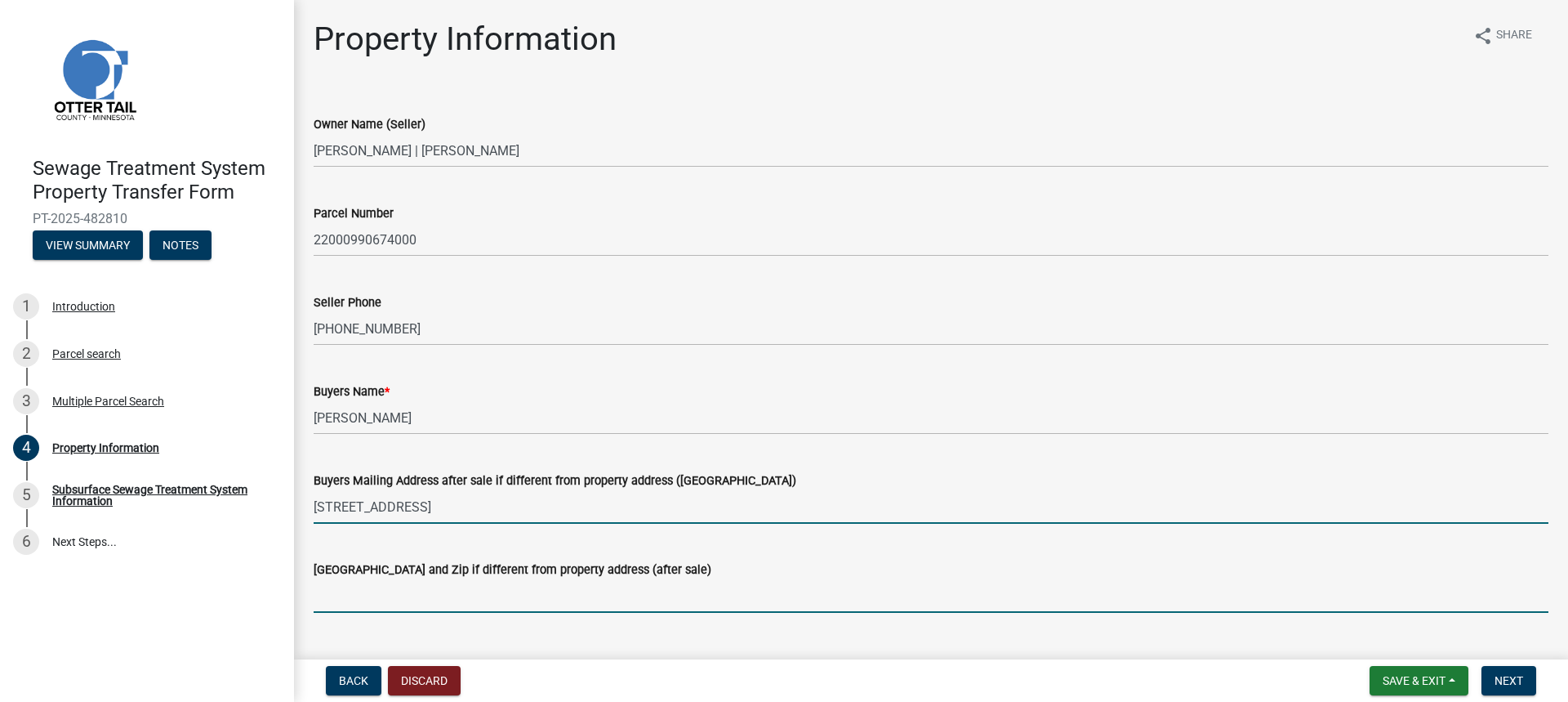
click at [373, 602] on input "[GEOGRAPHIC_DATA] and Zip if different from property address (after sale)" at bounding box center [931, 596] width 1235 height 33
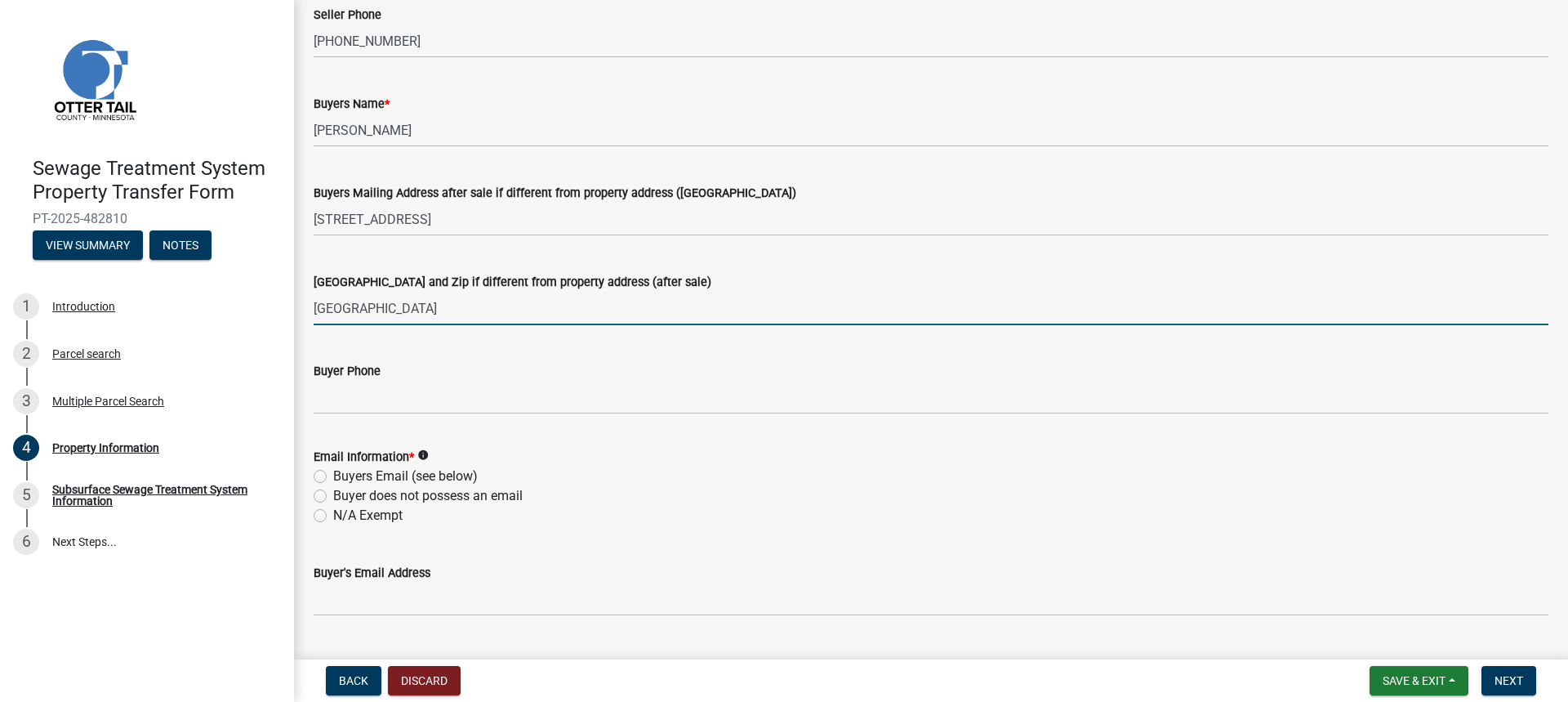
scroll to position [327, 0]
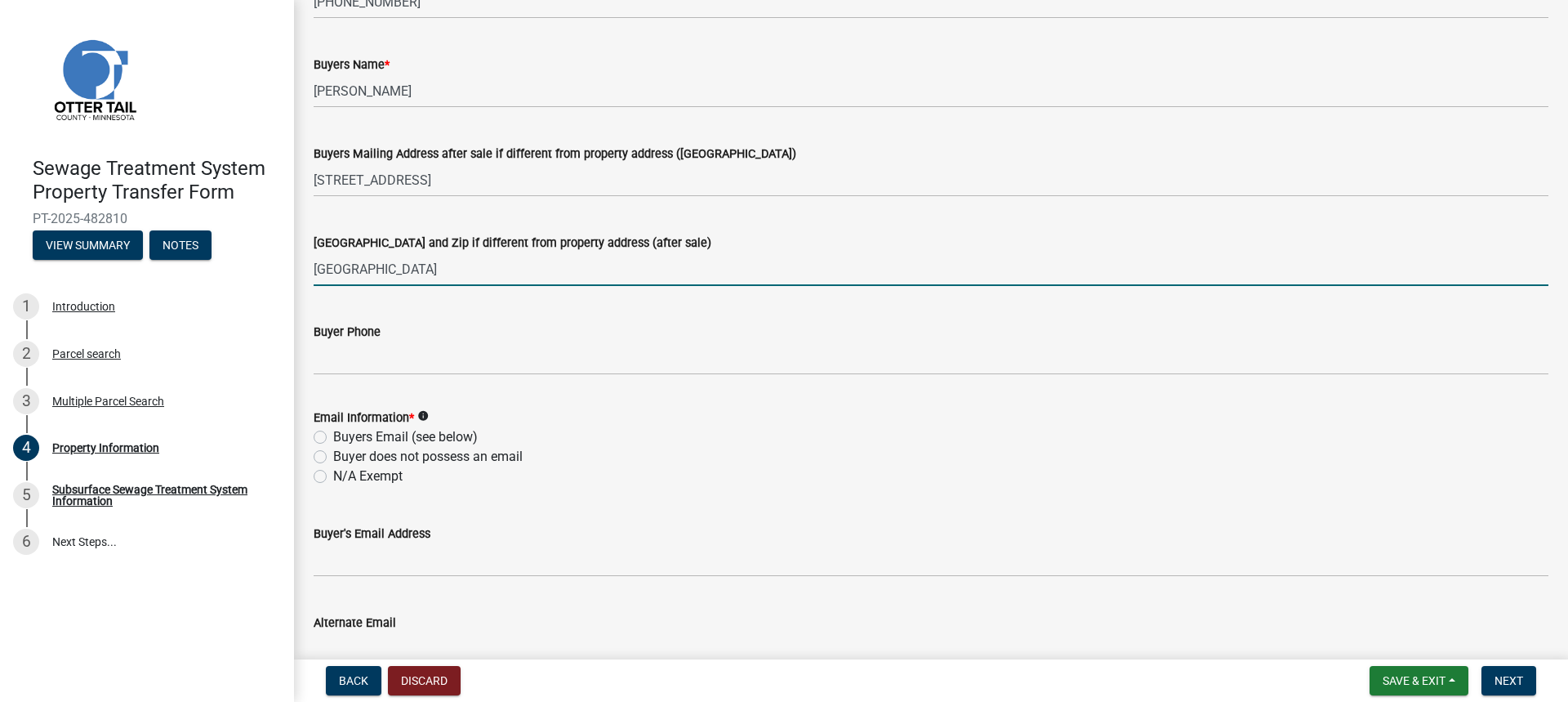
type input "[GEOGRAPHIC_DATA]"
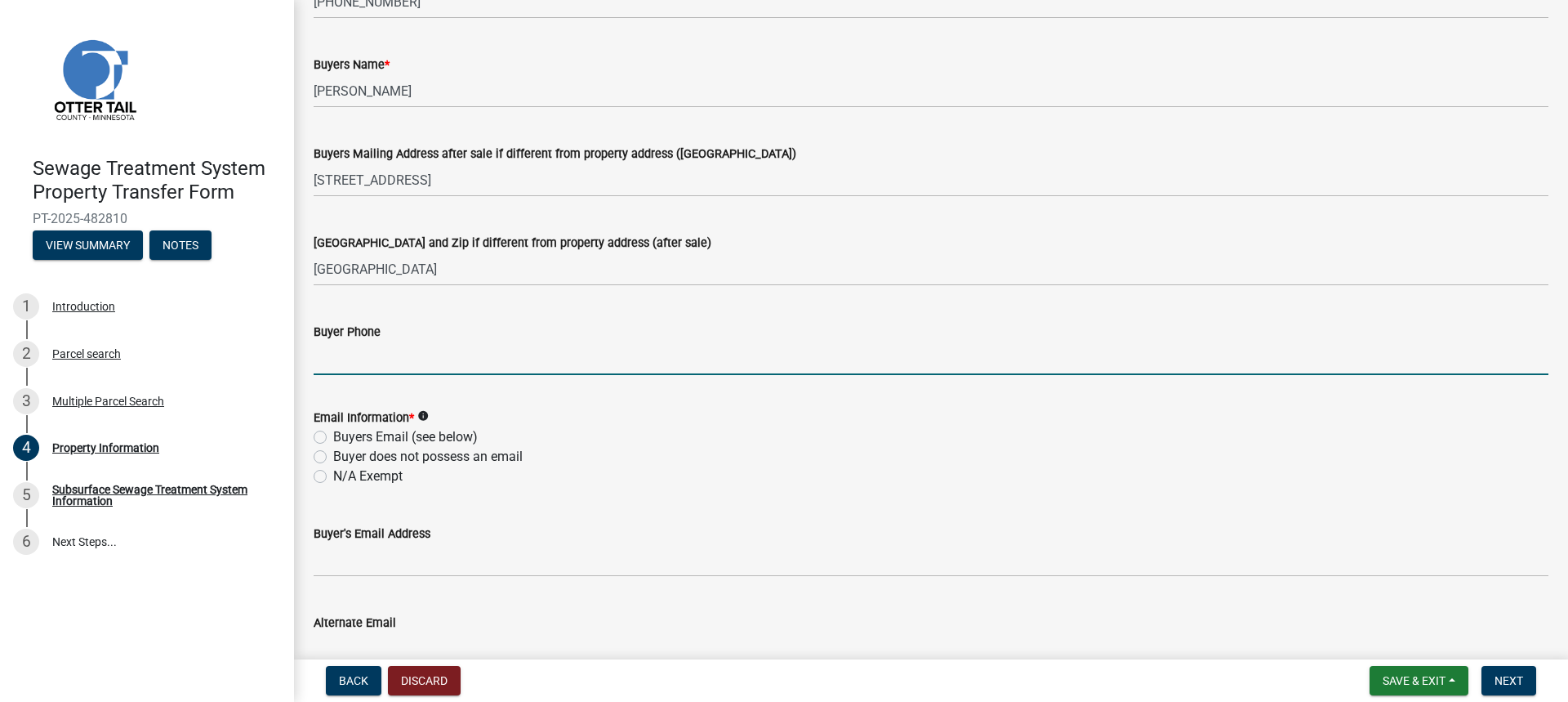
click at [332, 357] on input "Buyer Phone" at bounding box center [931, 358] width 1235 height 33
type input "[PHONE_NUMBER]"
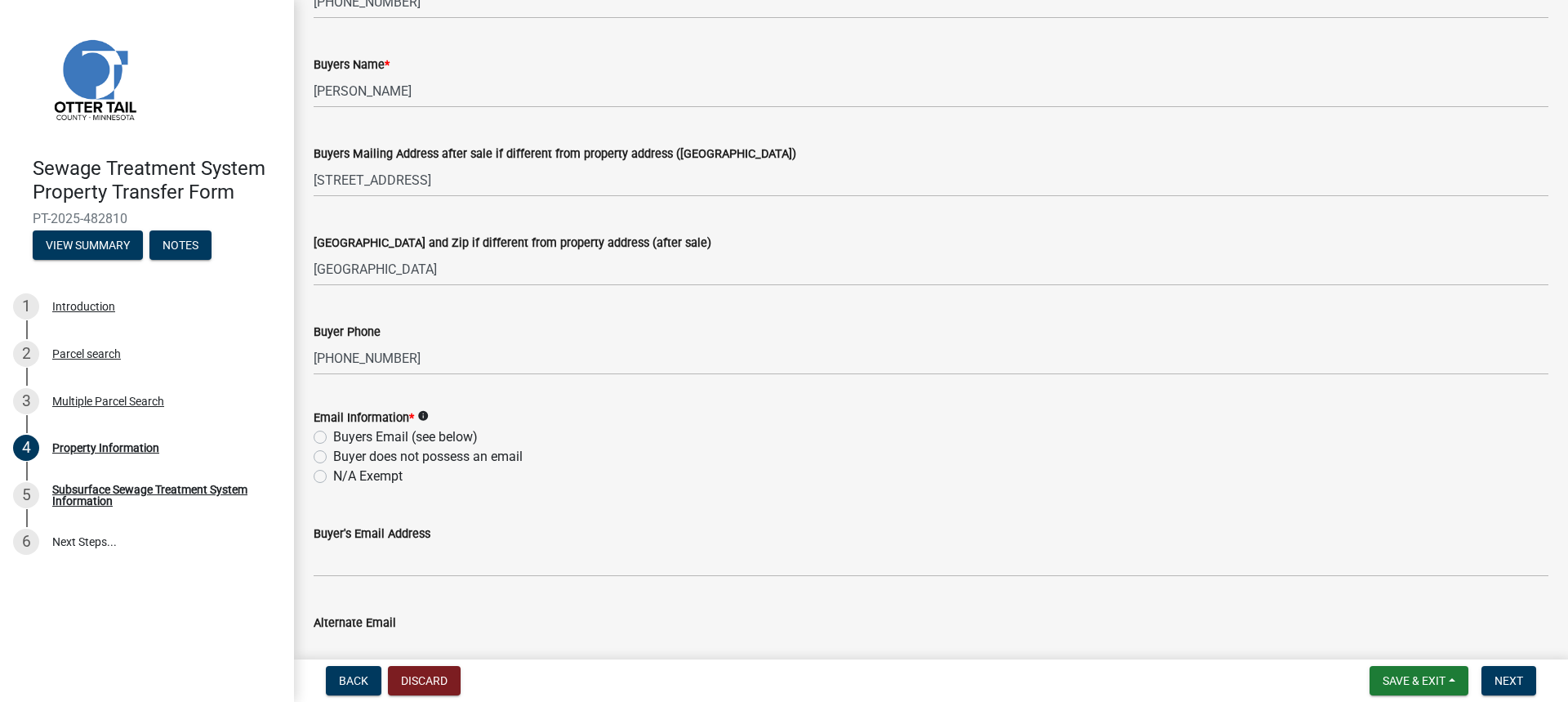
click at [327, 437] on div "Buyers Email (see below)" at bounding box center [931, 437] width 1235 height 20
click at [334, 476] on label "N/A Exempt" at bounding box center [368, 476] width 70 height 20
click at [334, 476] on input "N/A Exempt" at bounding box center [338, 472] width 11 height 11
radio input "true"
click at [334, 439] on label "Buyers Email (see below)" at bounding box center [405, 437] width 144 height 20
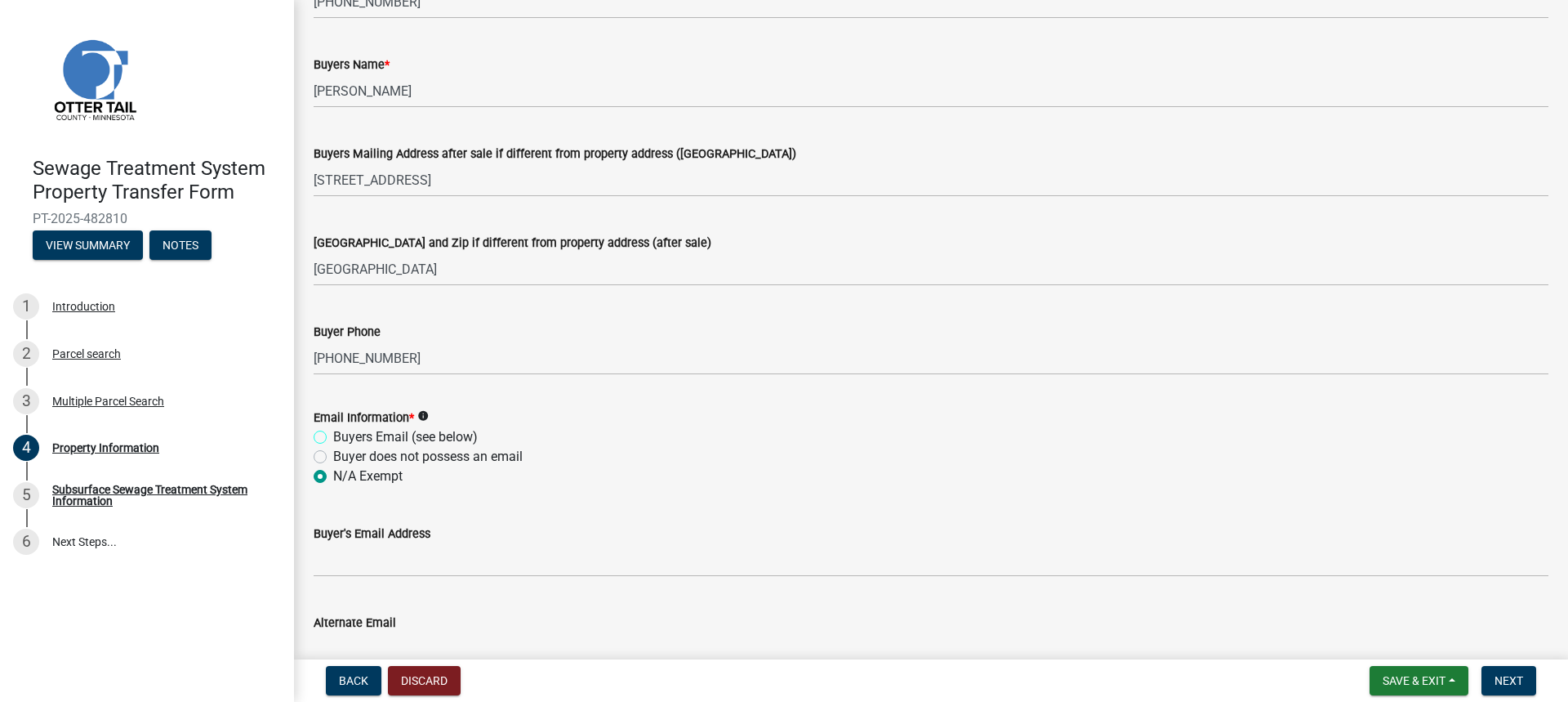
click at [334, 438] on input "Buyers Email (see below)" at bounding box center [338, 432] width 11 height 11
radio input "true"
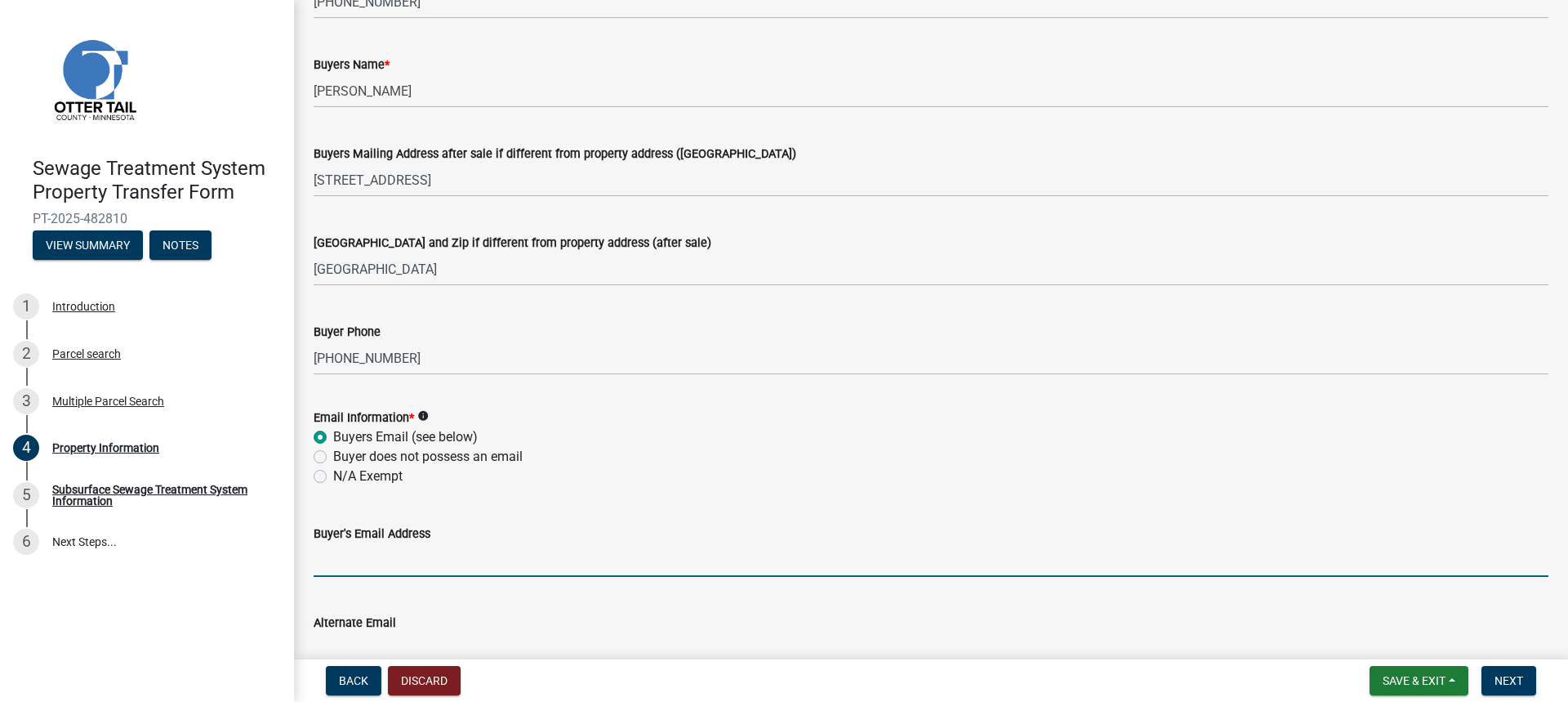
click at [359, 564] on input "Buyer's Email Address" at bounding box center [931, 559] width 1235 height 33
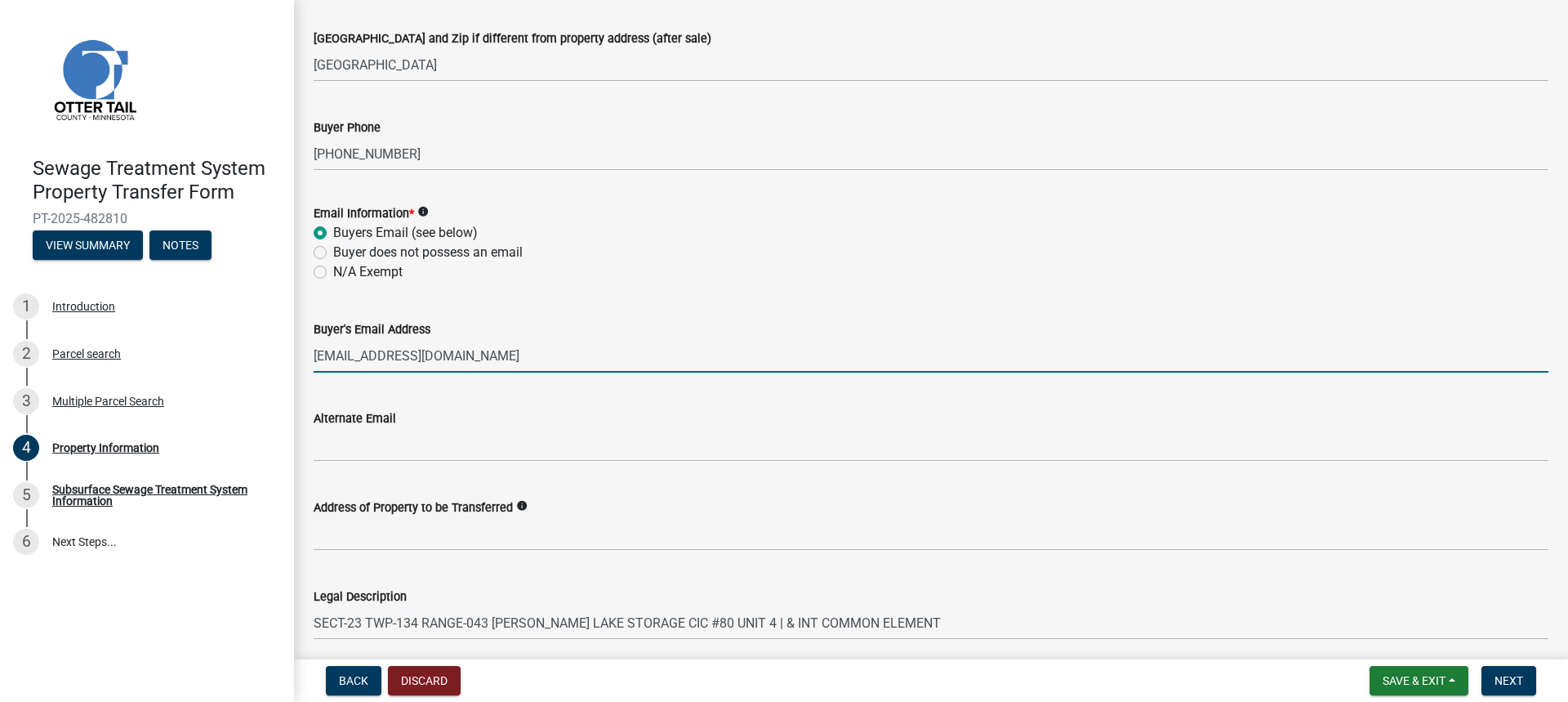
scroll to position [572, 0]
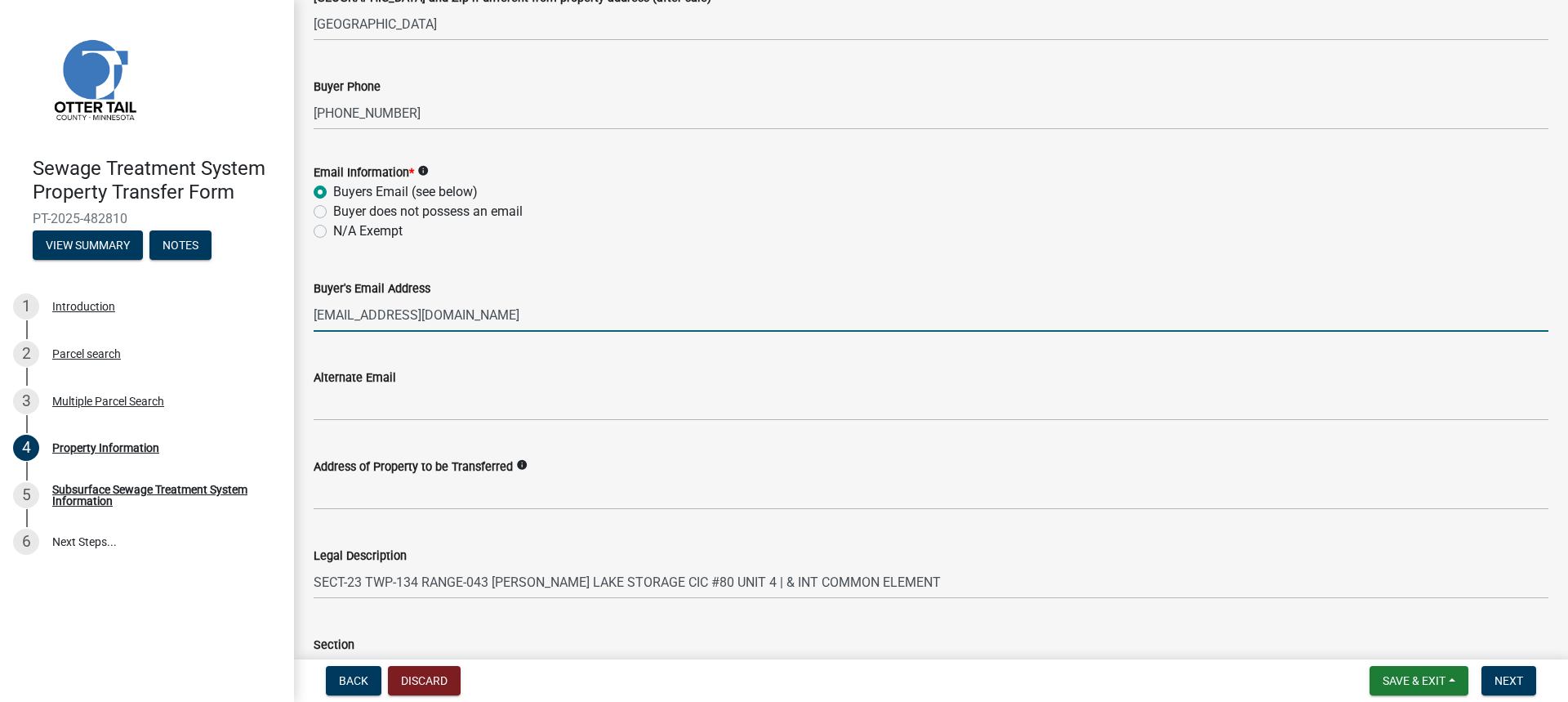
type input "[EMAIL_ADDRESS][DOMAIN_NAME]"
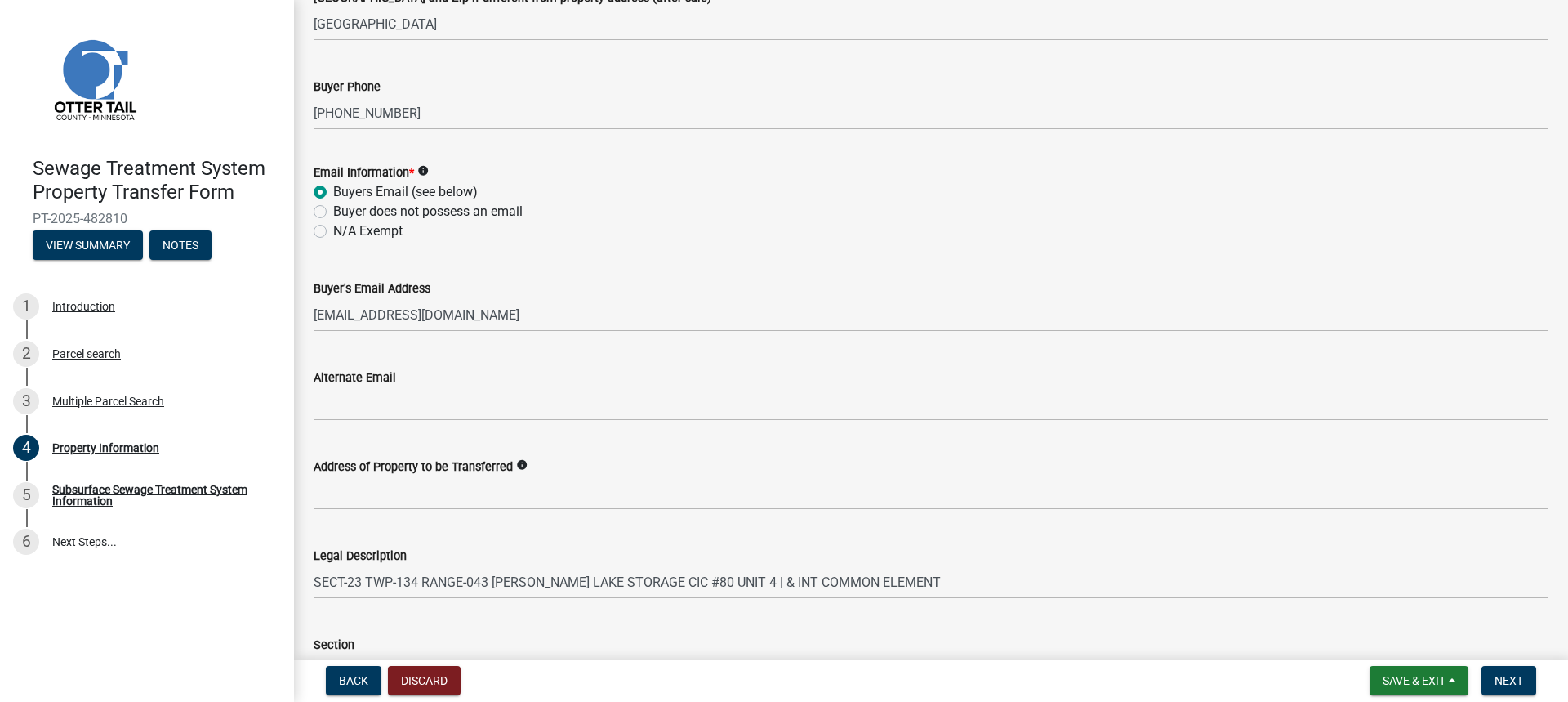
click at [516, 464] on icon "info" at bounding box center [522, 465] width 11 height 11
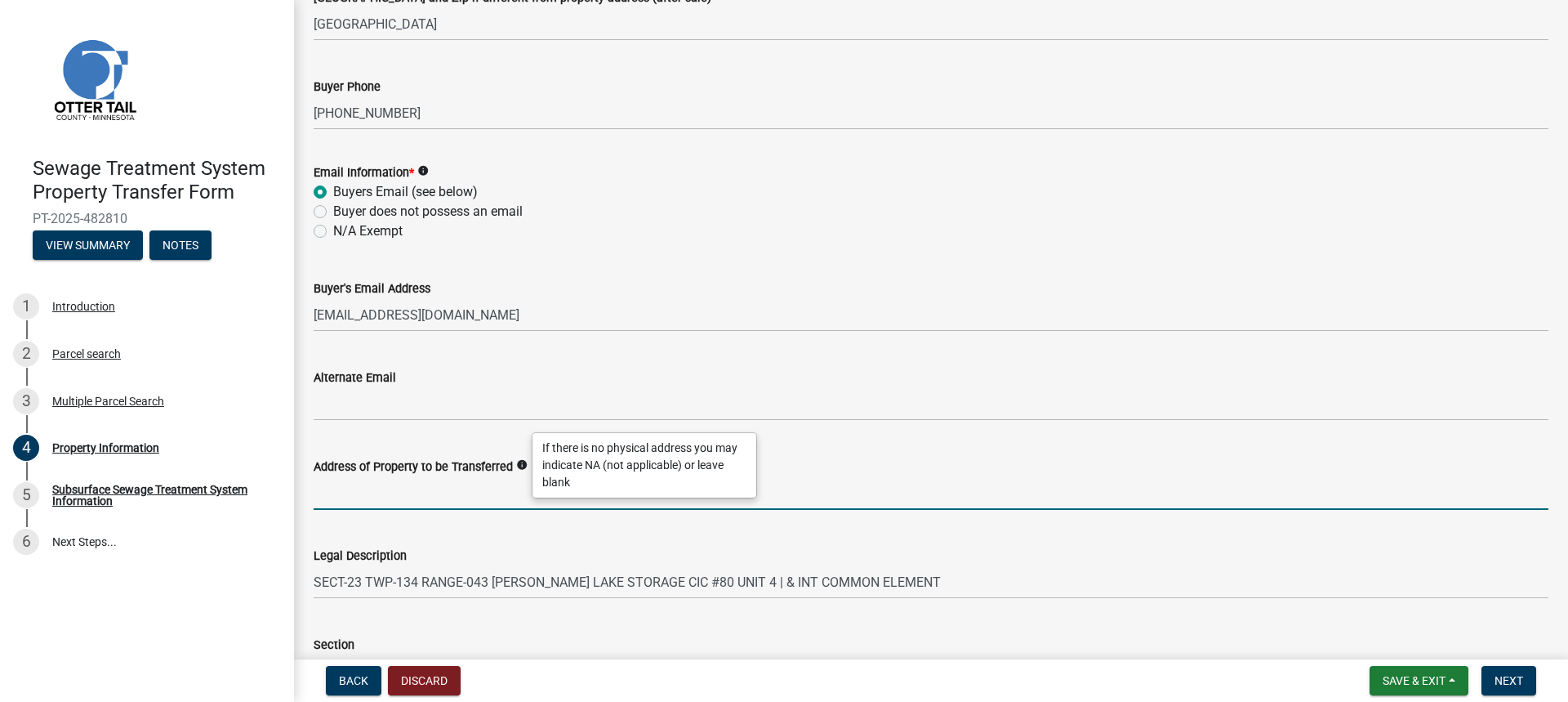
click at [439, 488] on input "Address of Property to be Transferred" at bounding box center [931, 493] width 1235 height 33
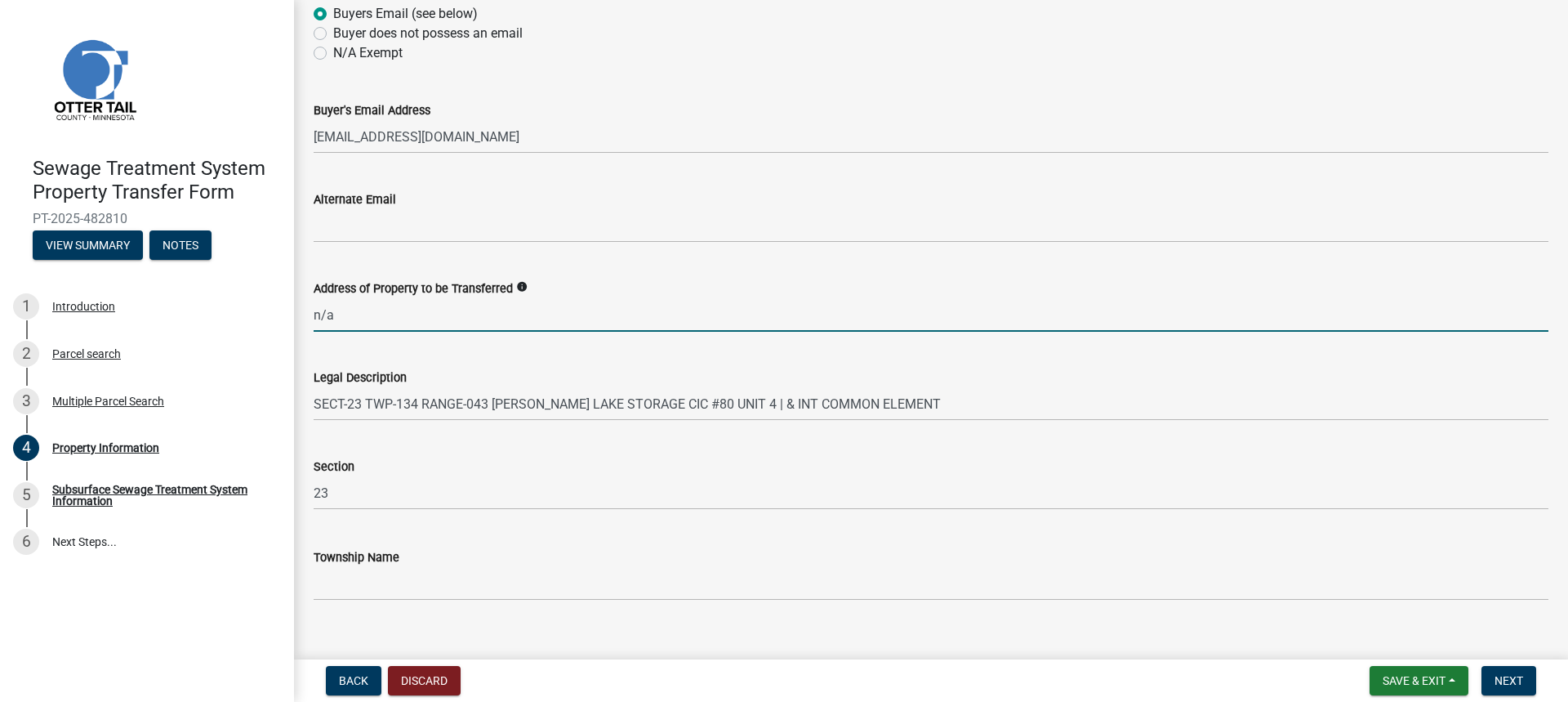
scroll to position [775, 0]
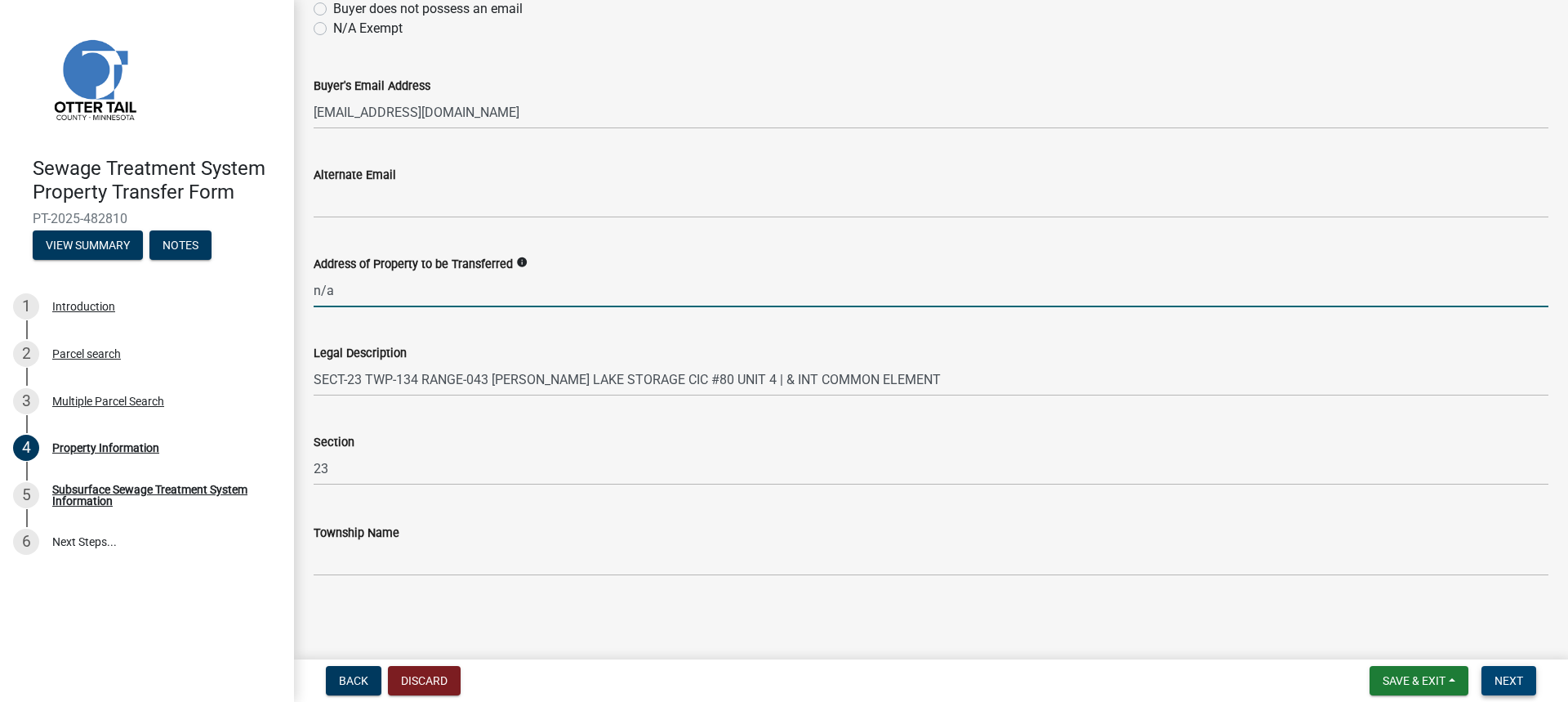
type input "n/a"
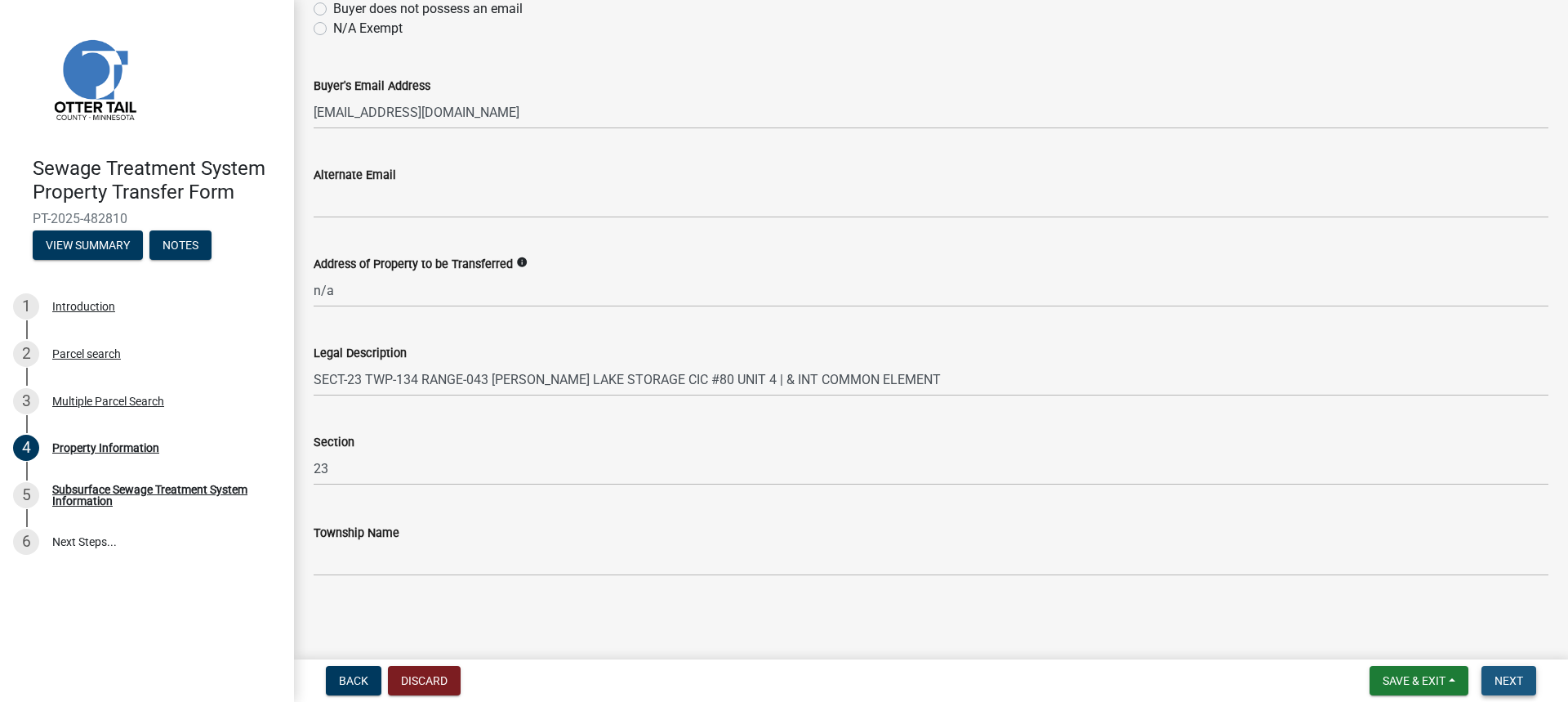
click at [1514, 671] on button "Next" at bounding box center [1509, 680] width 54 height 30
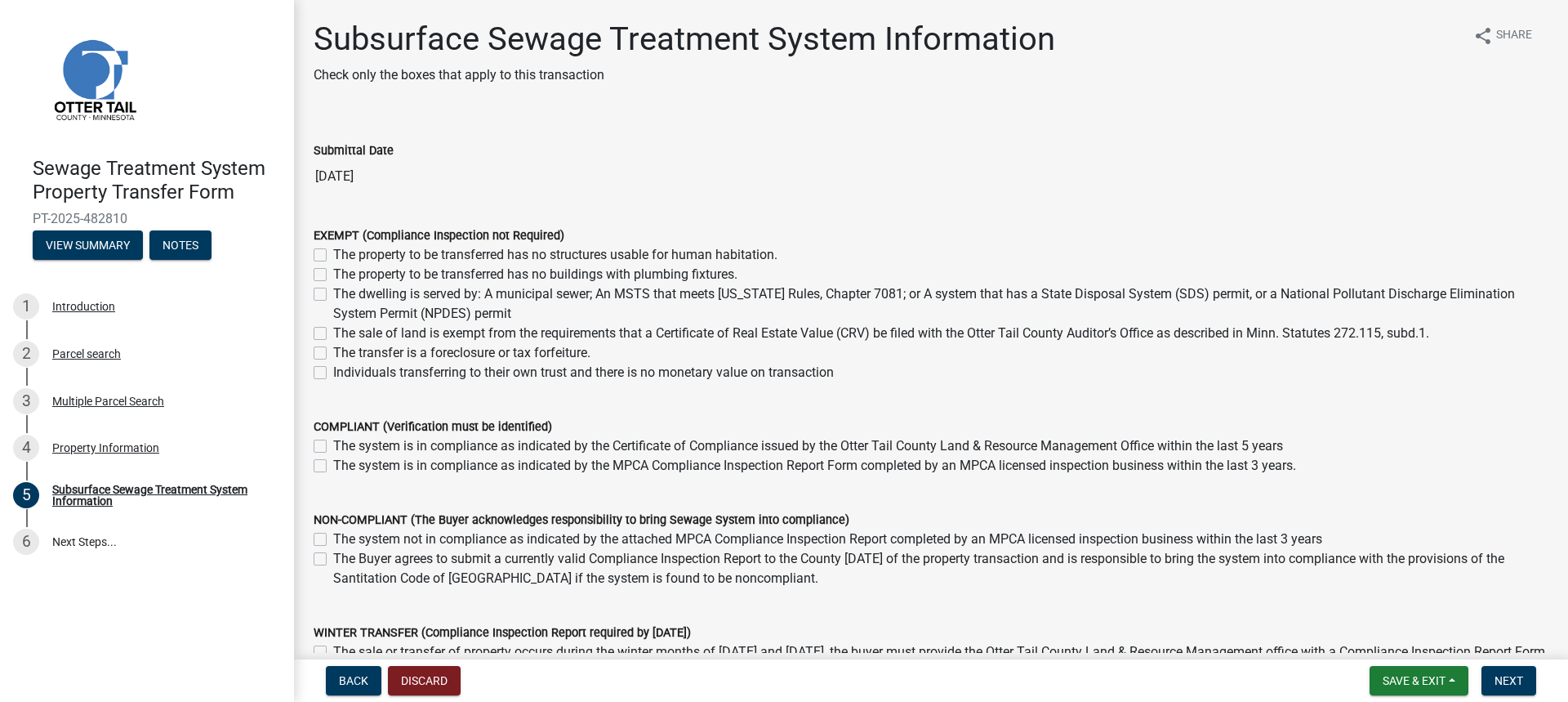
click at [334, 372] on label "Individuals transferring to their own trust and there is no monetary value on t…" at bounding box center [584, 372] width 501 height 20
click at [334, 372] on input "Individuals transferring to their own trust and there is no monetary value on t…" at bounding box center [338, 367] width 11 height 11
checkbox input "true"
checkbox input "false"
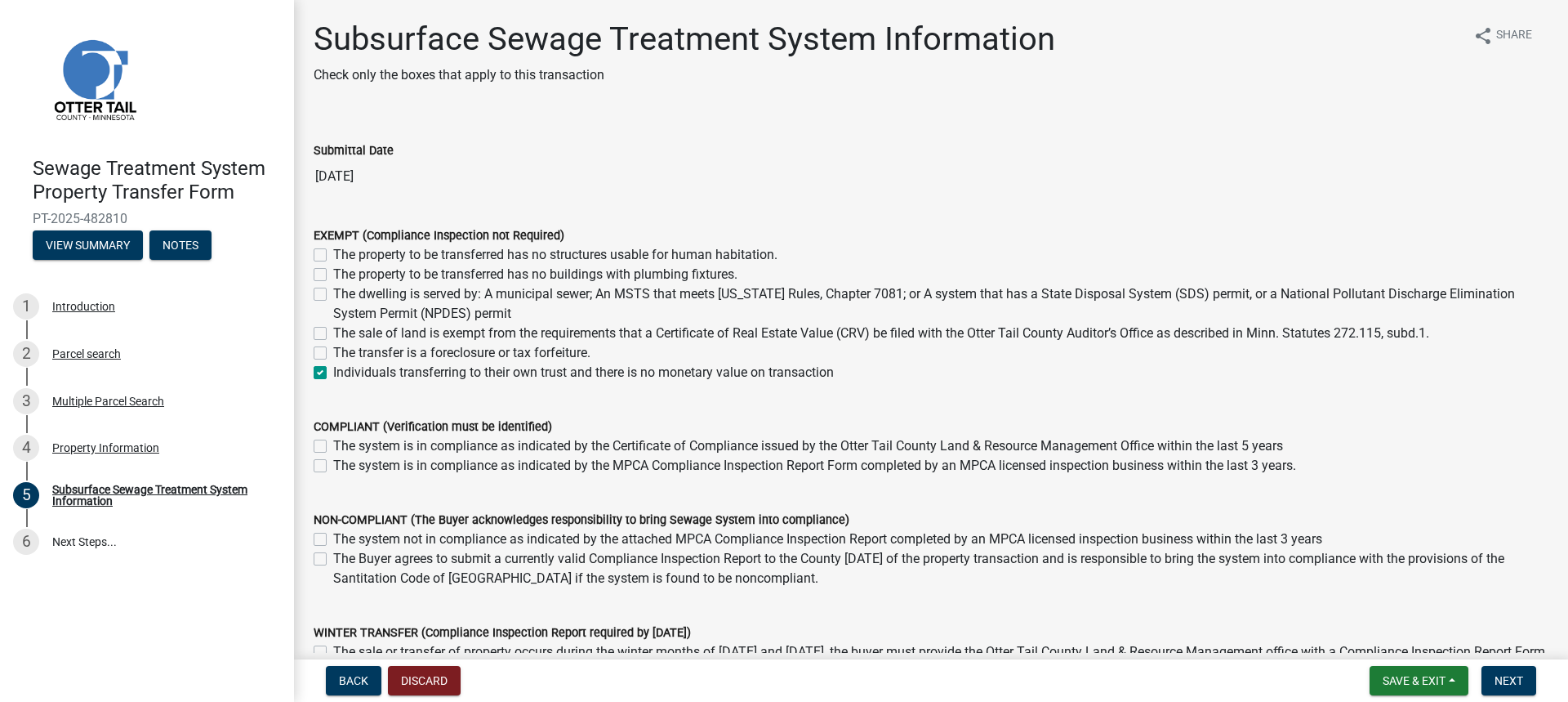
checkbox input "false"
checkbox input "true"
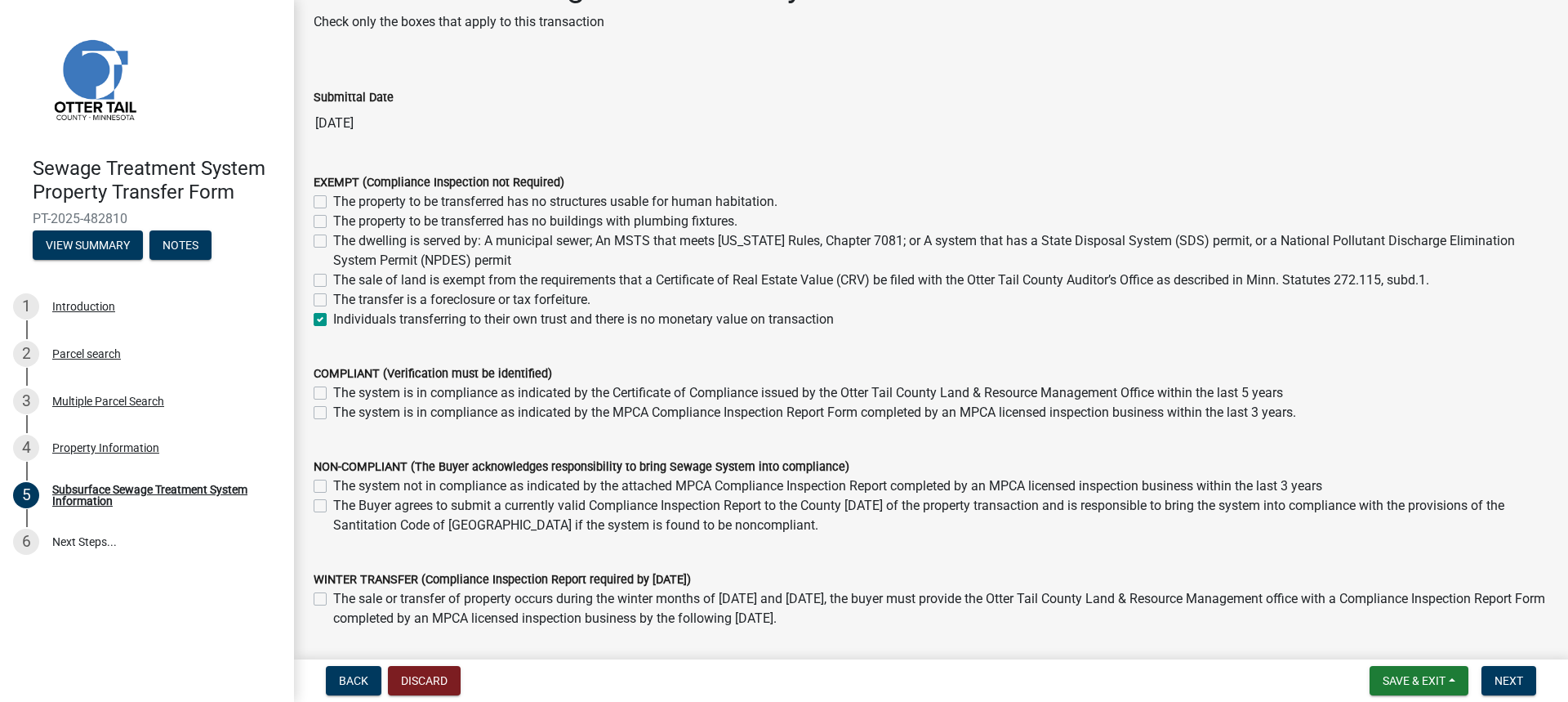
scroll to position [81, 0]
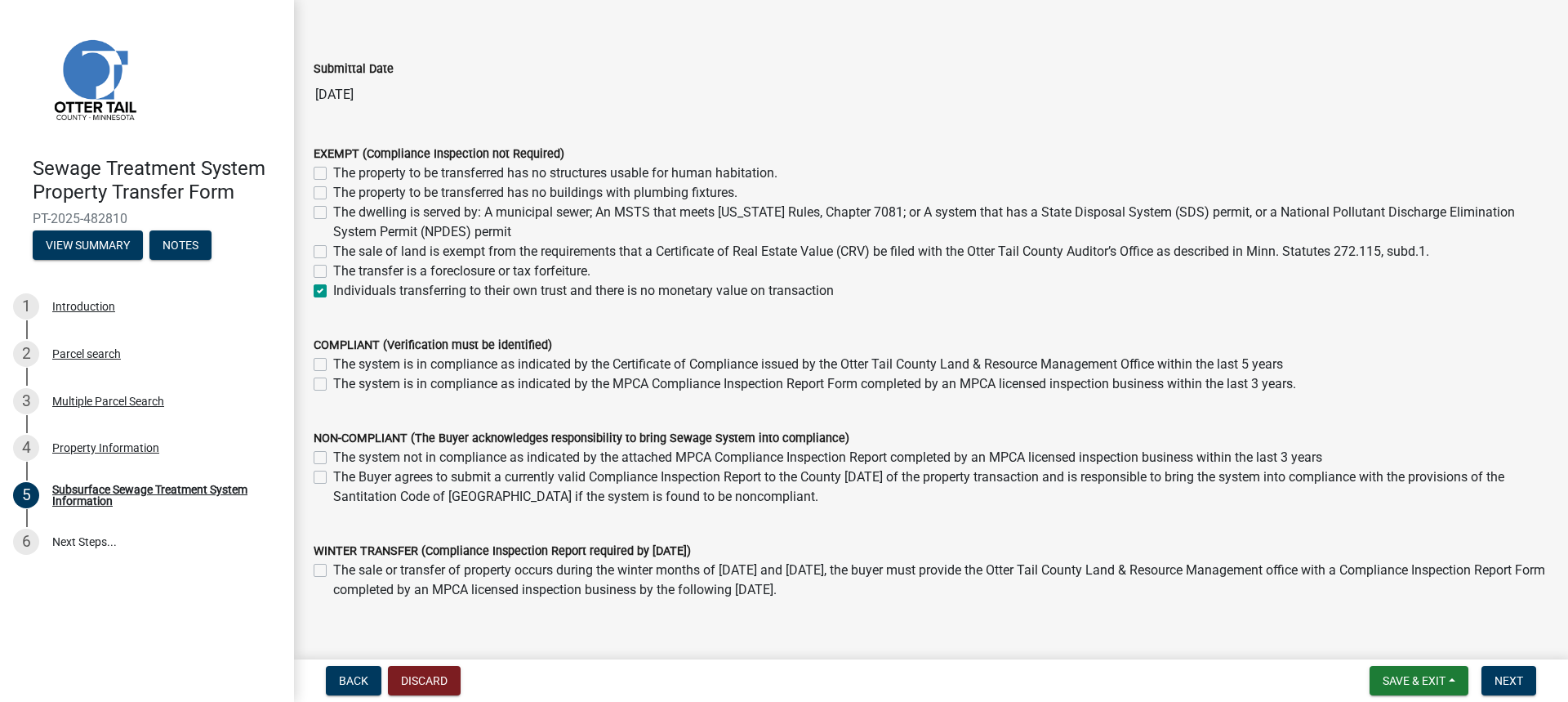
click at [334, 249] on label "The sale of land is exempt from the requirements that a Certificate of Real Est…" at bounding box center [882, 252] width 1097 height 20
click at [334, 249] on input "The sale of land is exempt from the requirements that a Certificate of Real Est…" at bounding box center [338, 247] width 11 height 11
checkbox input "true"
checkbox input "false"
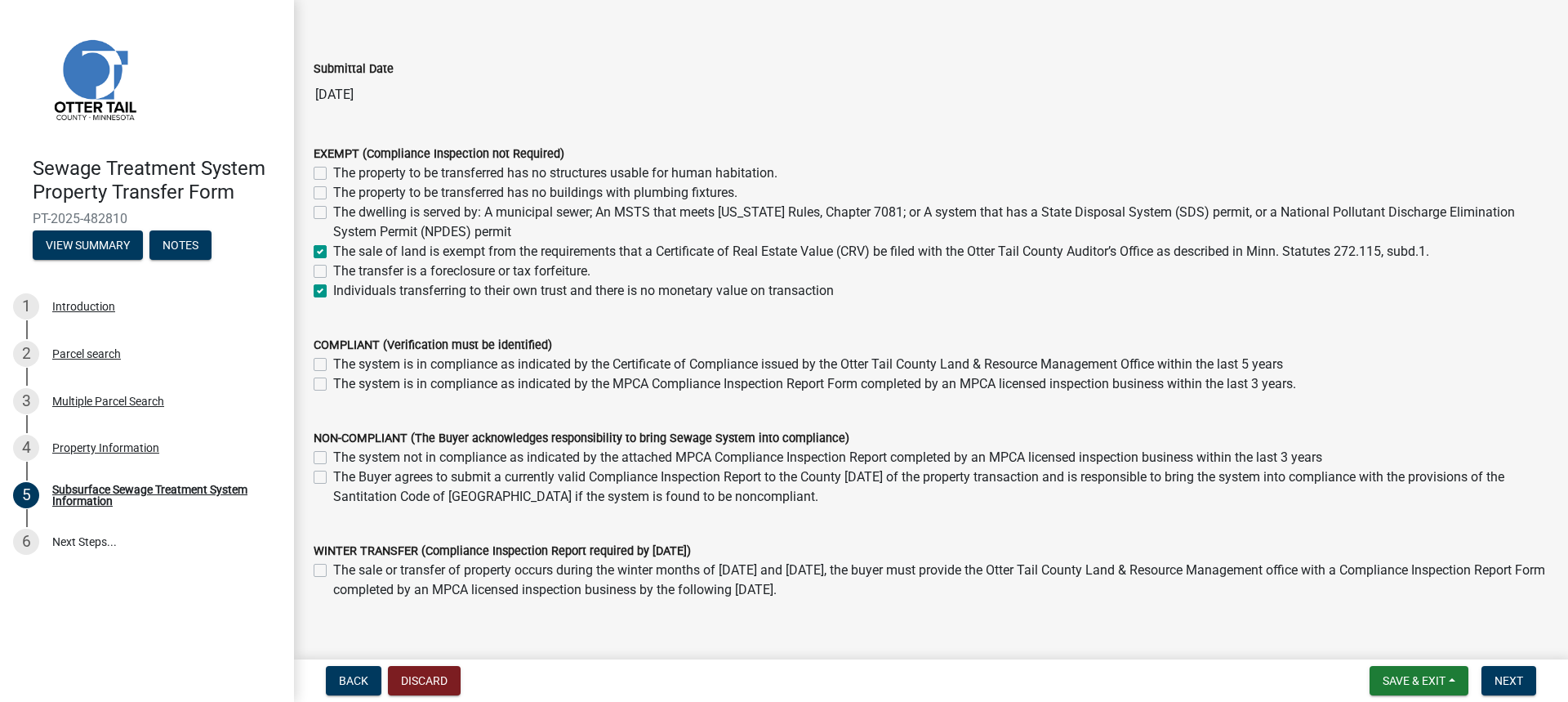
checkbox input "false"
checkbox input "true"
checkbox input "false"
click at [334, 295] on label "Individuals transferring to their own trust and there is no monetary value on t…" at bounding box center [584, 291] width 501 height 20
click at [334, 292] on input "Individuals transferring to their own trust and there is no monetary value on t…" at bounding box center [338, 286] width 11 height 11
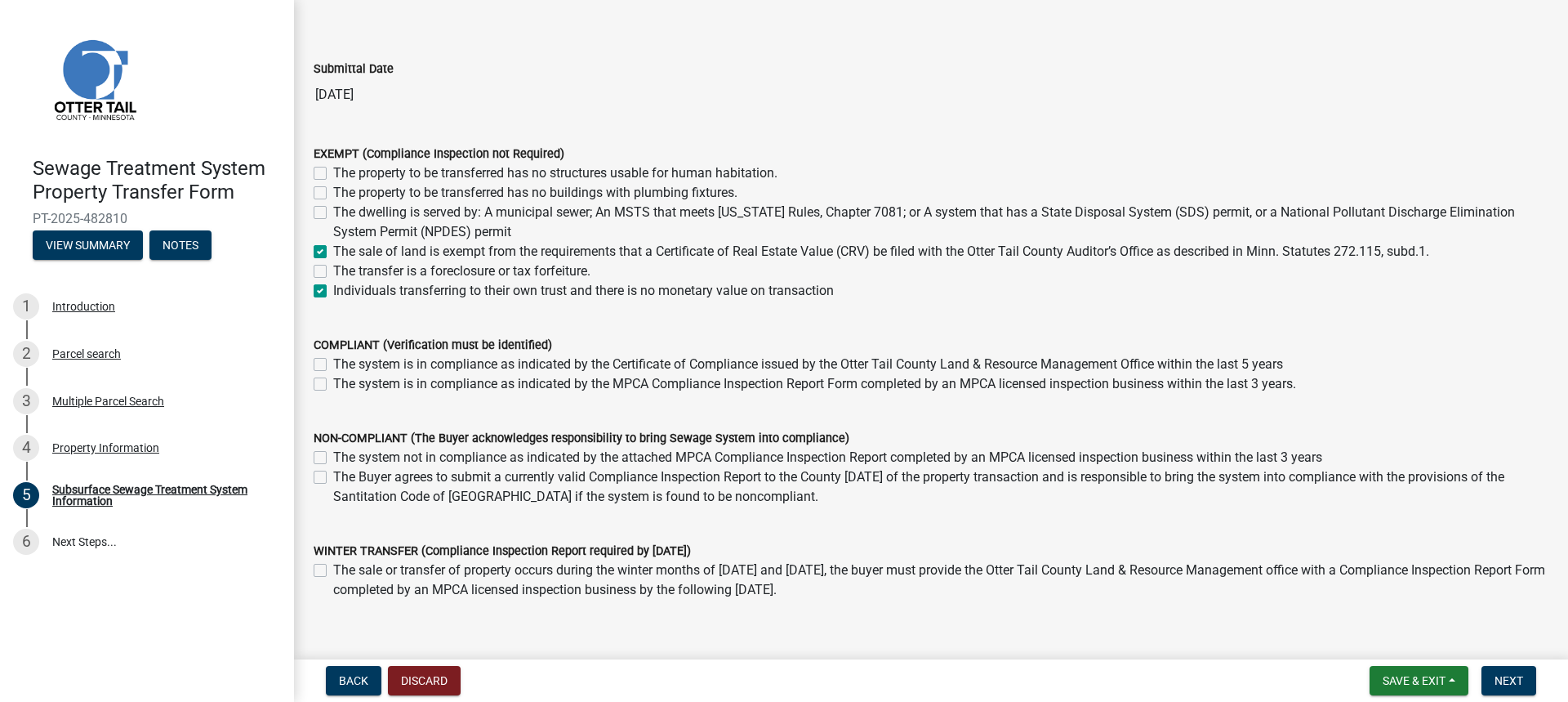
checkbox input "false"
checkbox input "true"
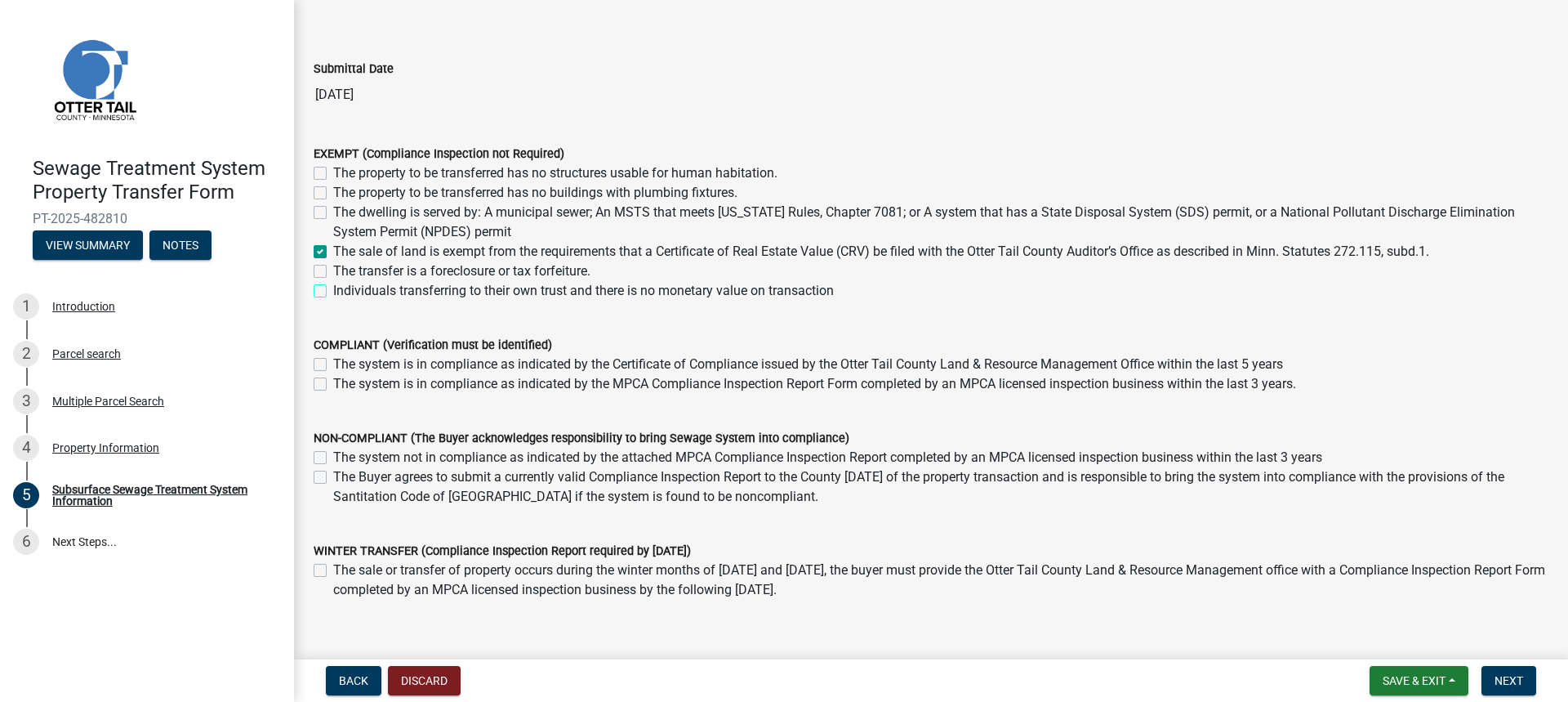
checkbox input "false"
drag, startPoint x: 1257, startPoint y: 253, endPoint x: 1433, endPoint y: 255, distance: 176.0
click at [1429, 255] on label "The sale of land is exempt from the requirements that a Certificate of Real Est…" at bounding box center [882, 252] width 1097 height 20
copy label "Minn. Statutes 272.115, subd.1"
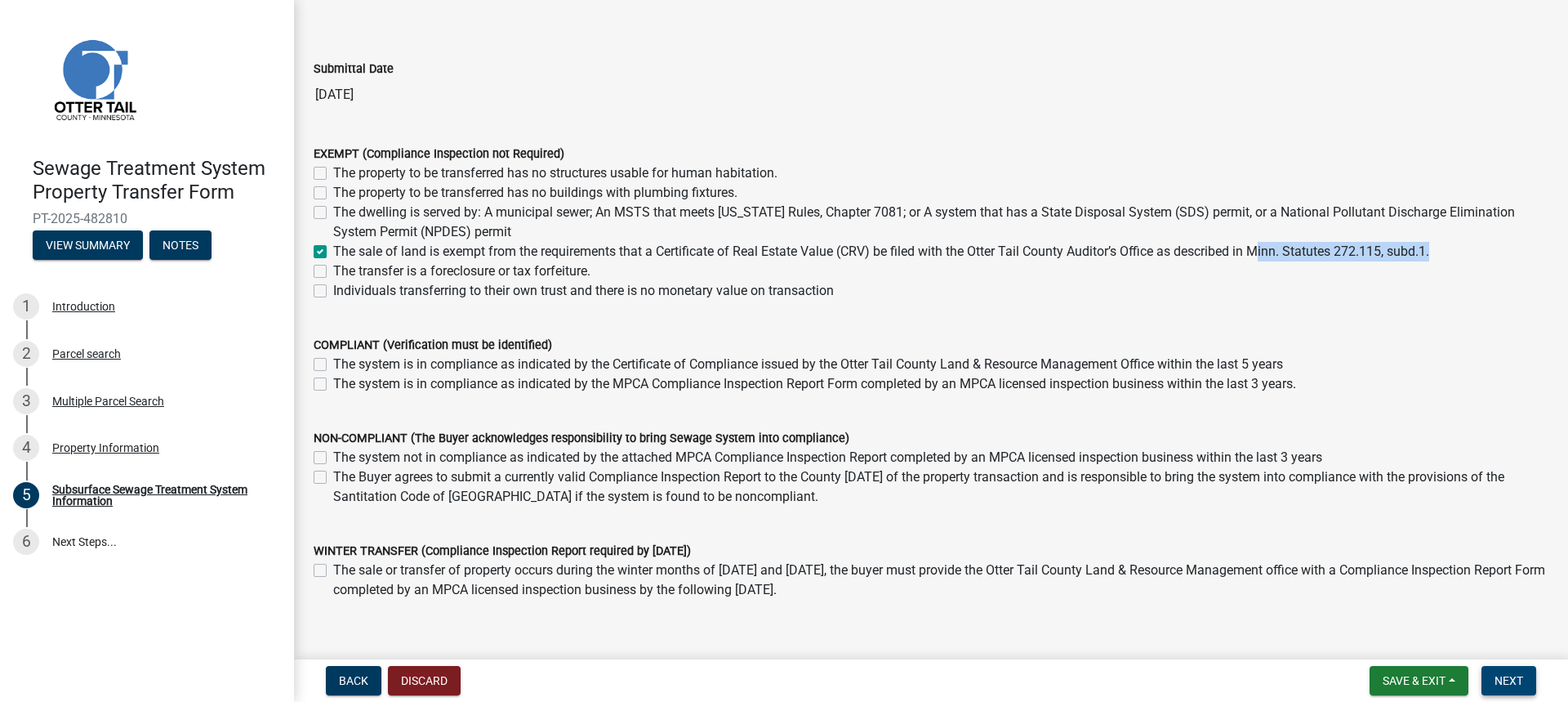
click at [1513, 681] on span "Next" at bounding box center [1510, 681] width 29 height 13
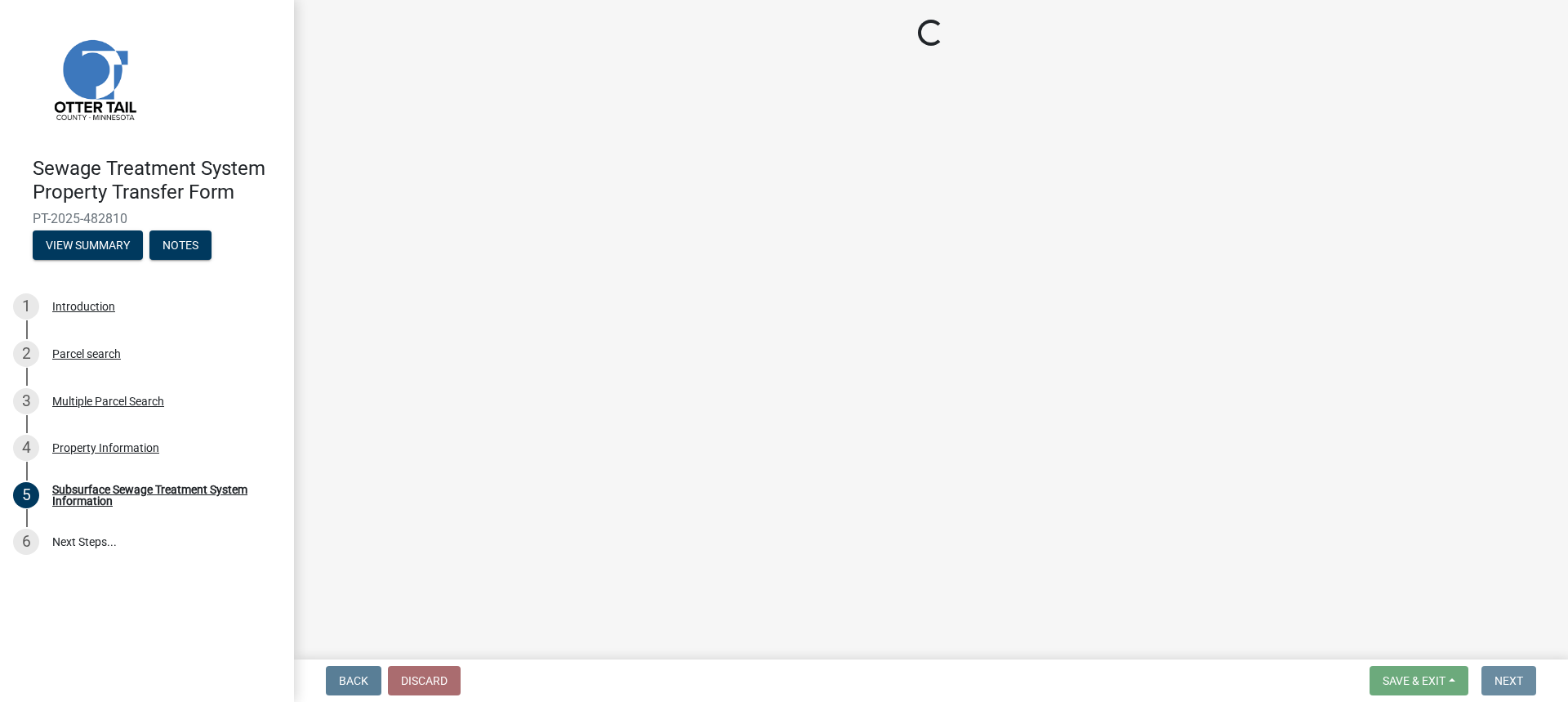
scroll to position [0, 0]
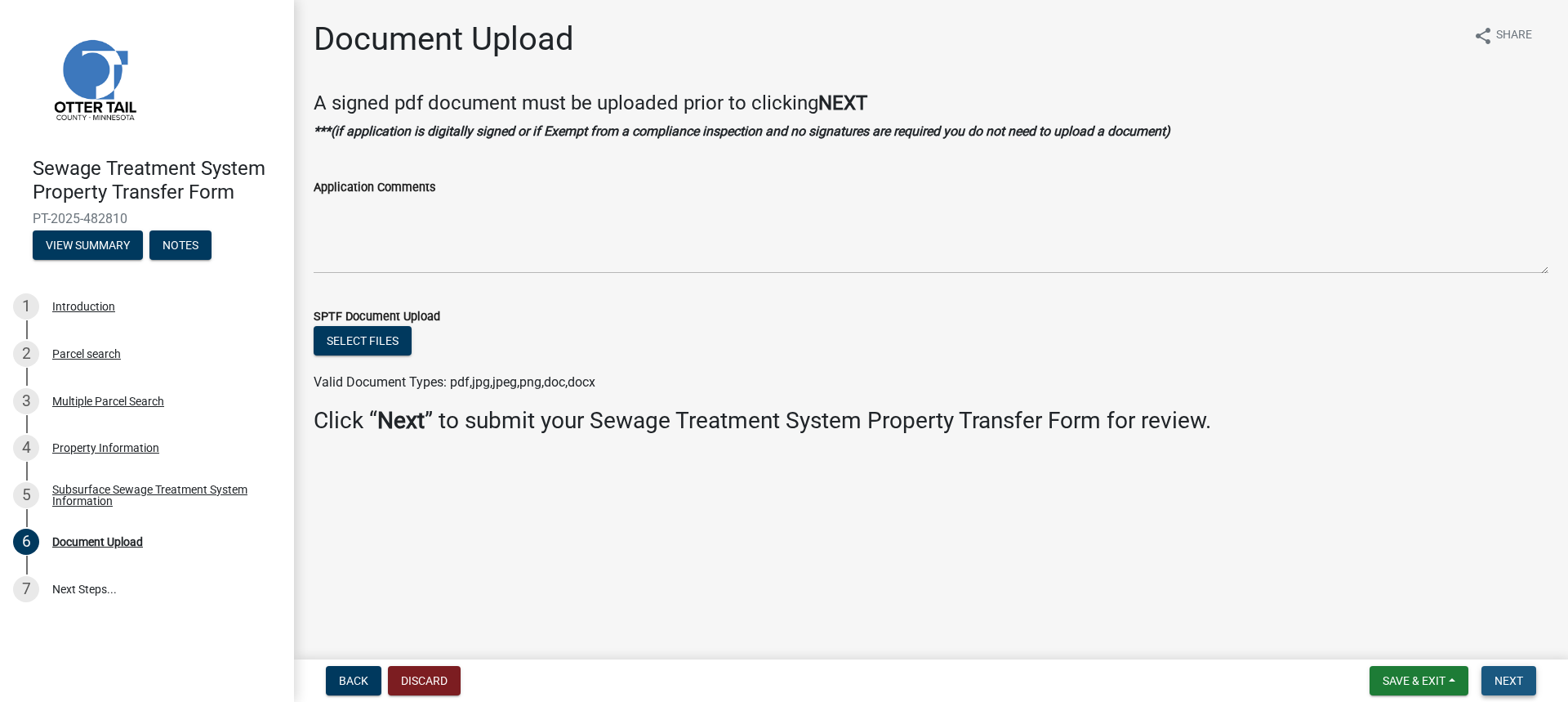
click at [1517, 683] on span "Next" at bounding box center [1510, 681] width 29 height 13
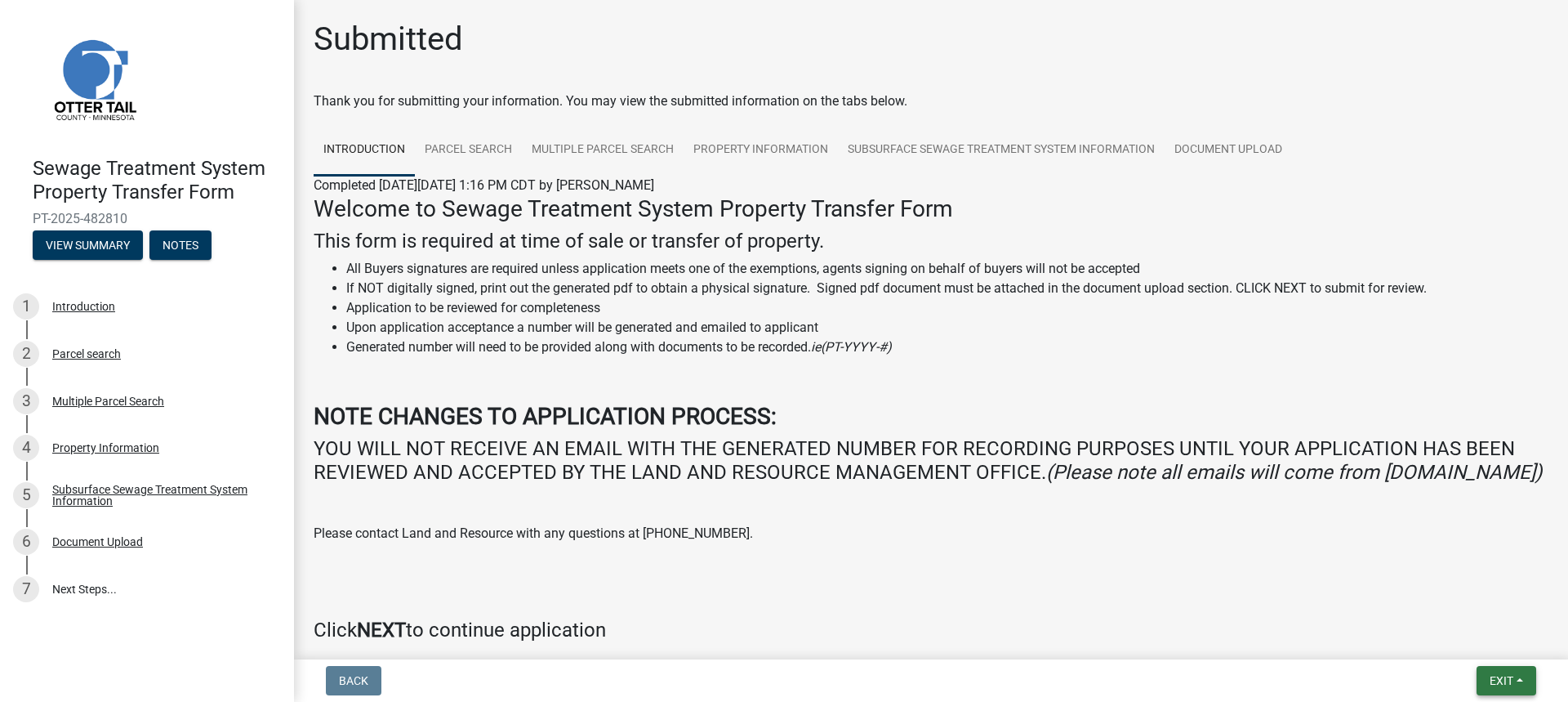
click at [1493, 675] on span "Exit" at bounding box center [1501, 681] width 24 height 13
click at [1454, 635] on button "Save & Exit" at bounding box center [1470, 638] width 131 height 39
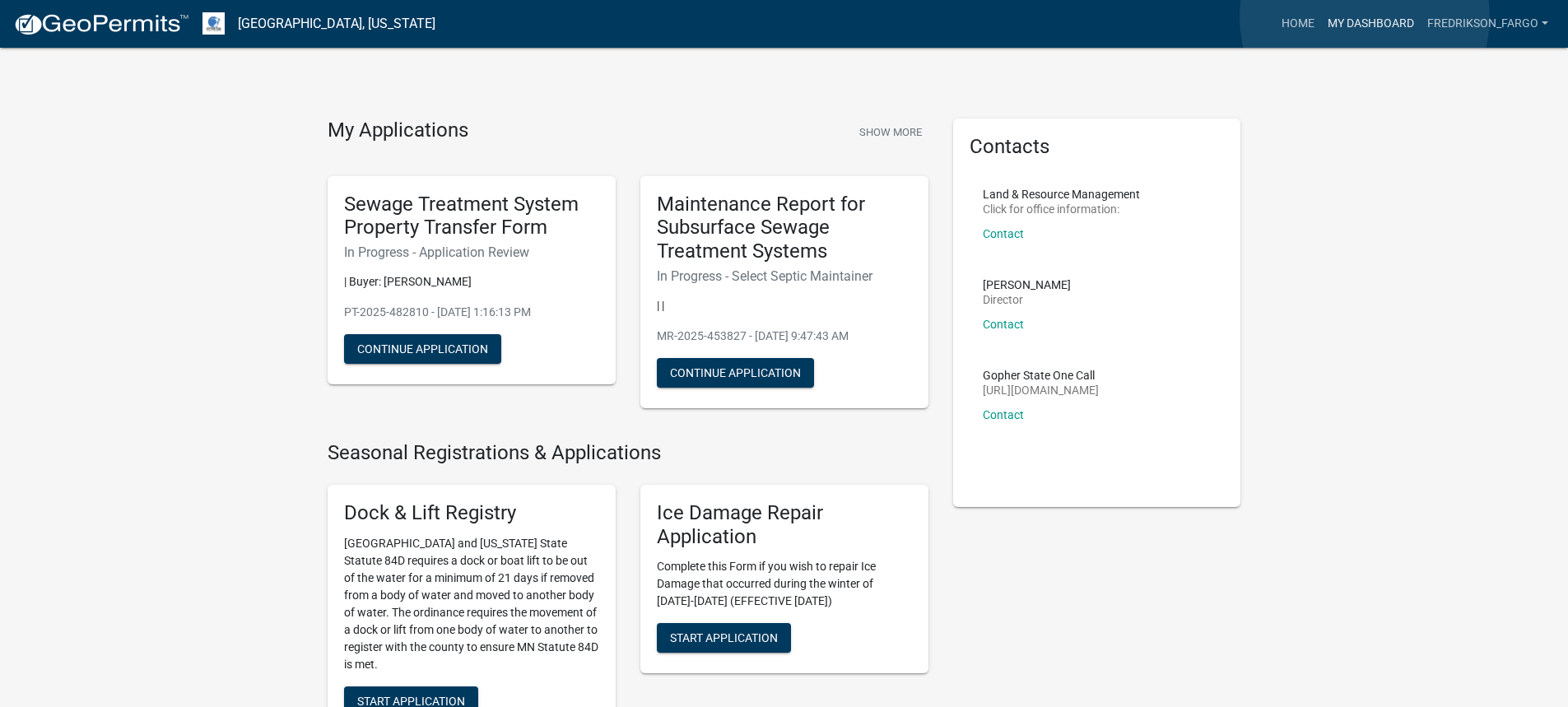
click at [1365, 17] on link "My Dashboard" at bounding box center [1370, 24] width 99 height 31
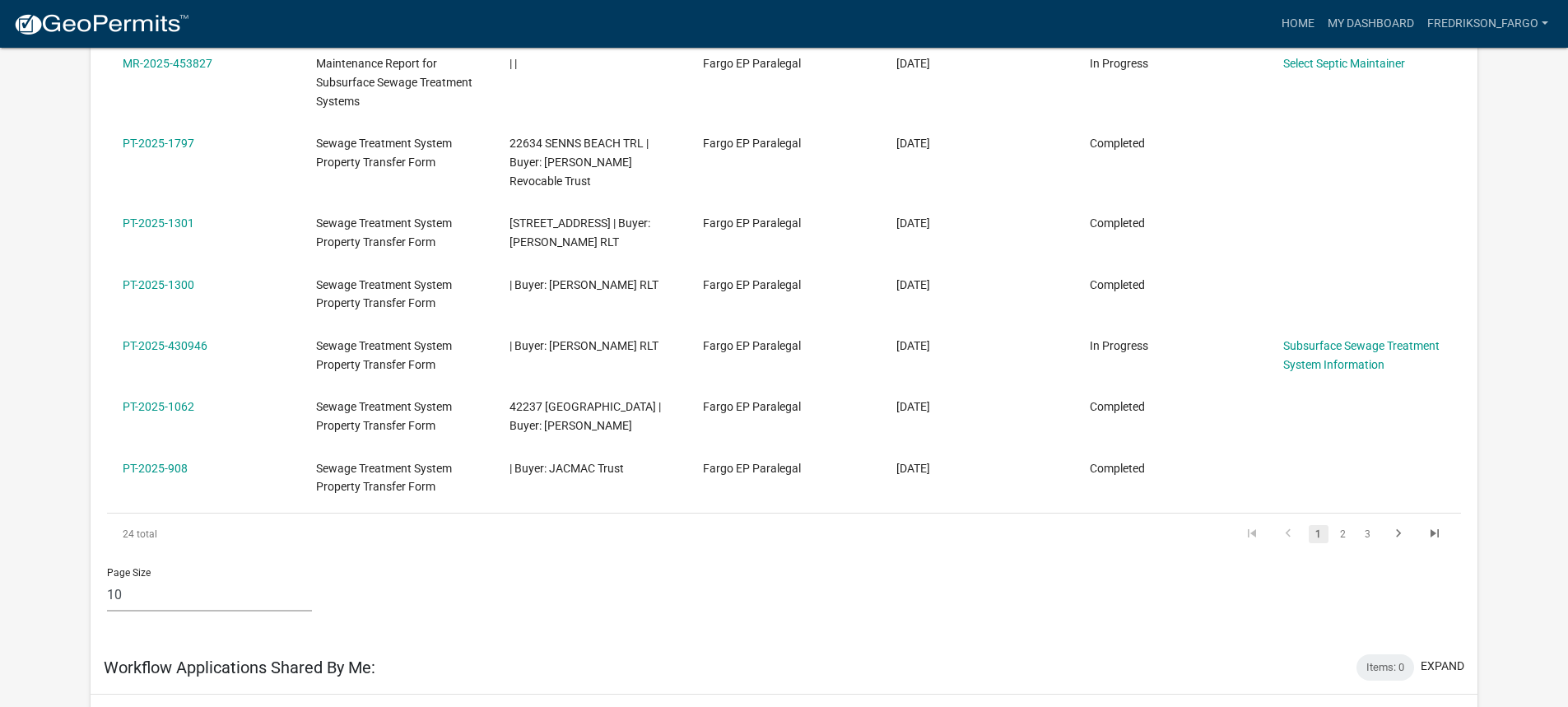
scroll to position [576, 0]
